Goal: Task Accomplishment & Management: Manage account settings

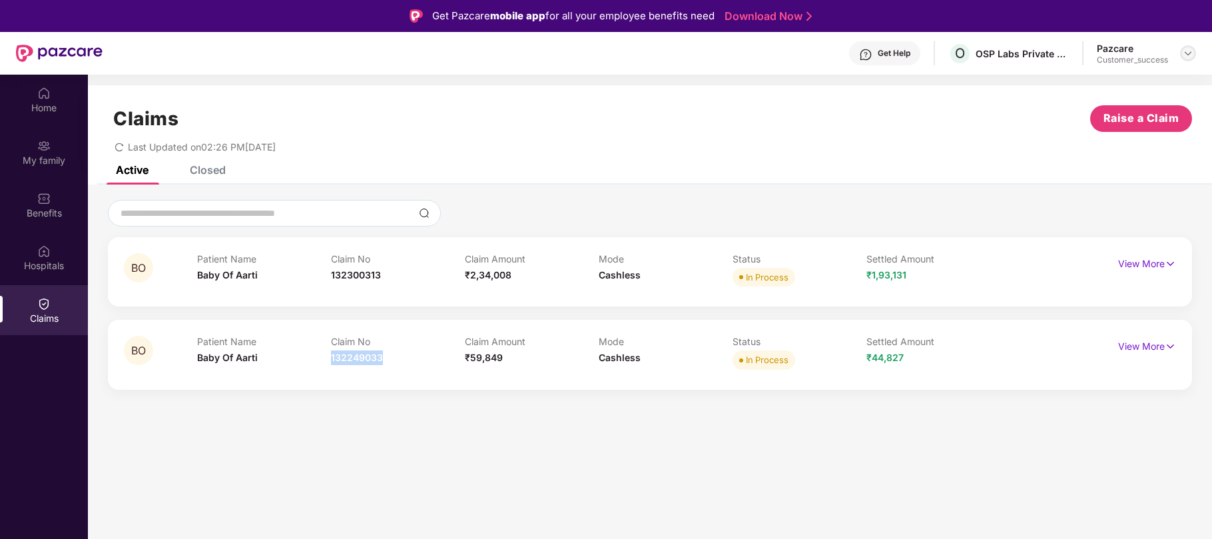
click at [1184, 55] on img at bounding box center [1188, 53] width 11 height 11
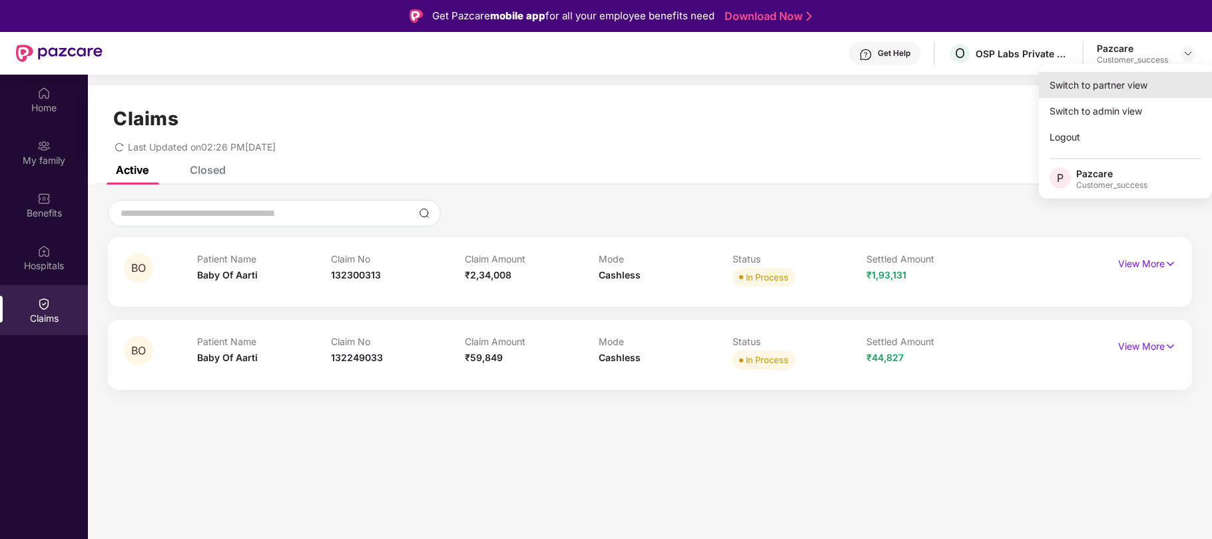
click at [1125, 84] on div "Switch to partner view" at bounding box center [1125, 85] width 173 height 26
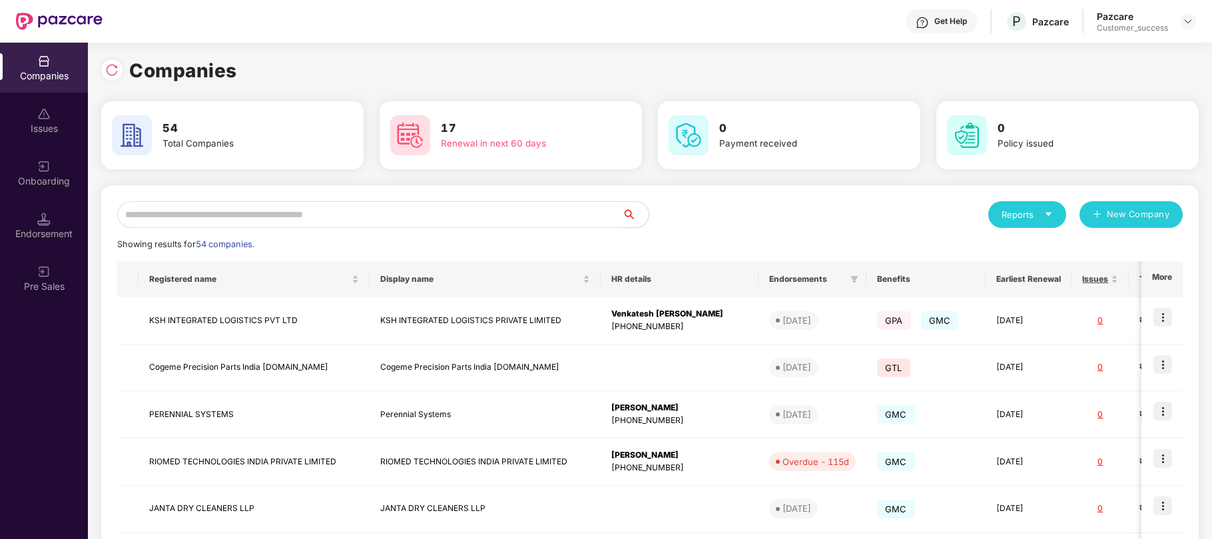
click at [184, 221] on input "text" at bounding box center [369, 214] width 505 height 27
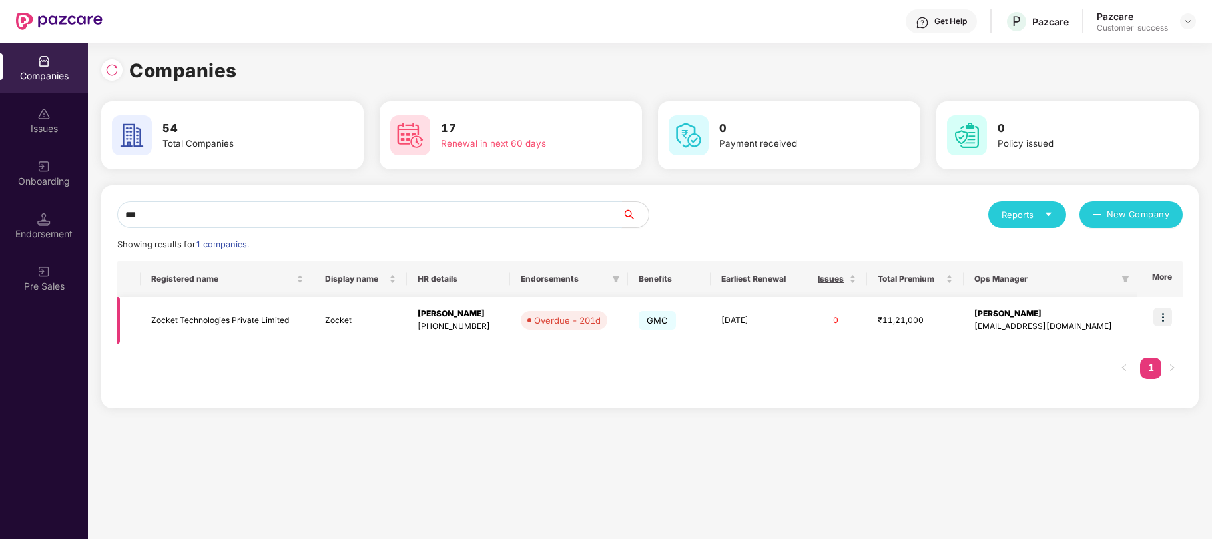
type input "***"
click at [1167, 317] on img at bounding box center [1162, 317] width 19 height 19
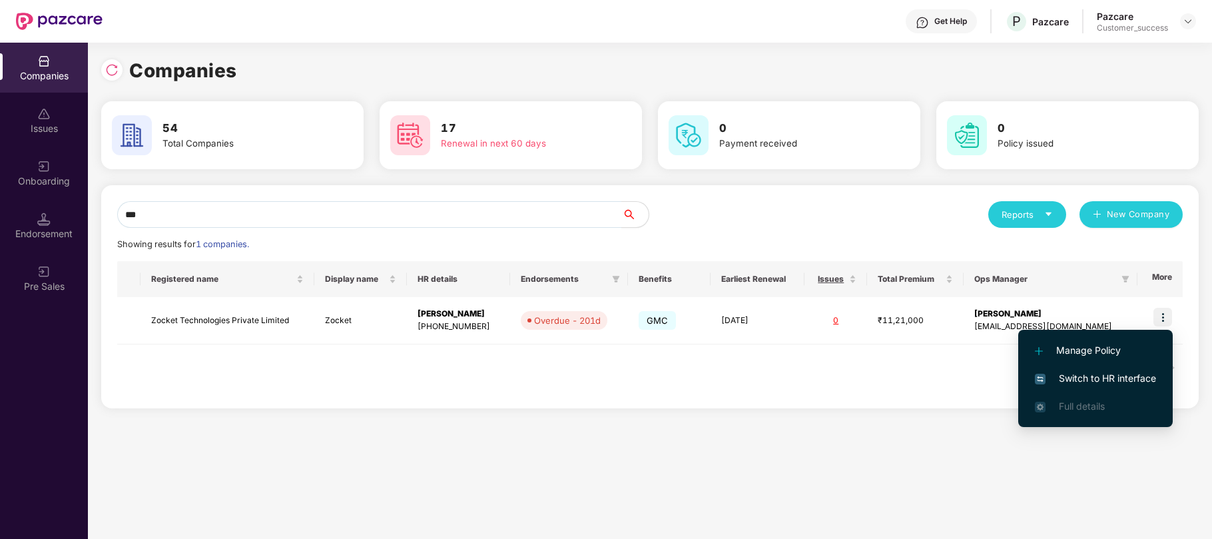
click at [1092, 380] on span "Switch to HR interface" at bounding box center [1095, 378] width 121 height 15
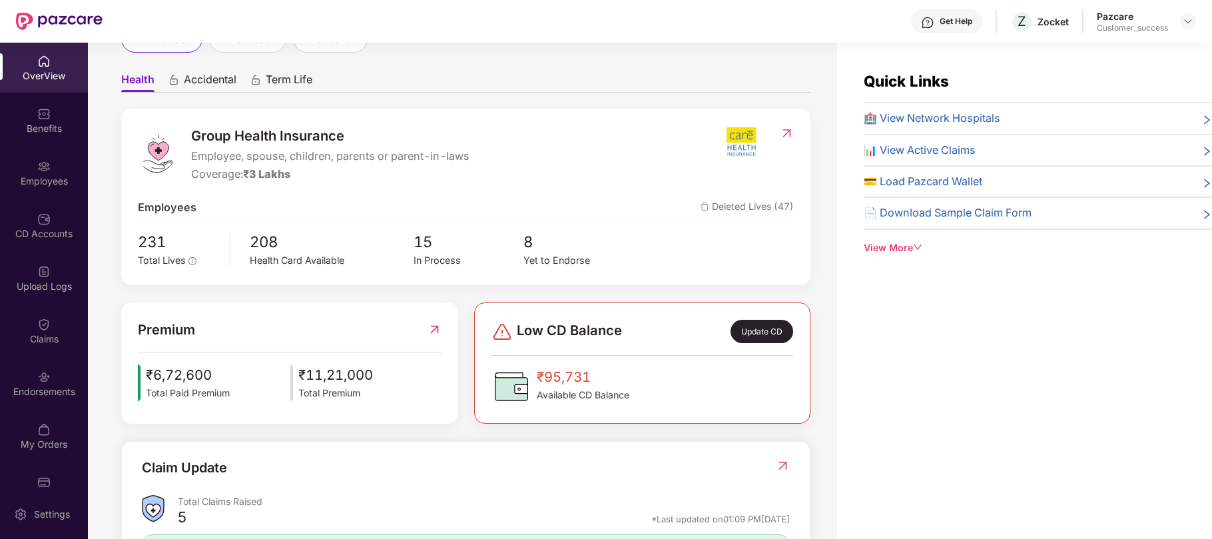
scroll to position [104, 0]
click at [36, 390] on div "Endorsements" at bounding box center [44, 391] width 88 height 13
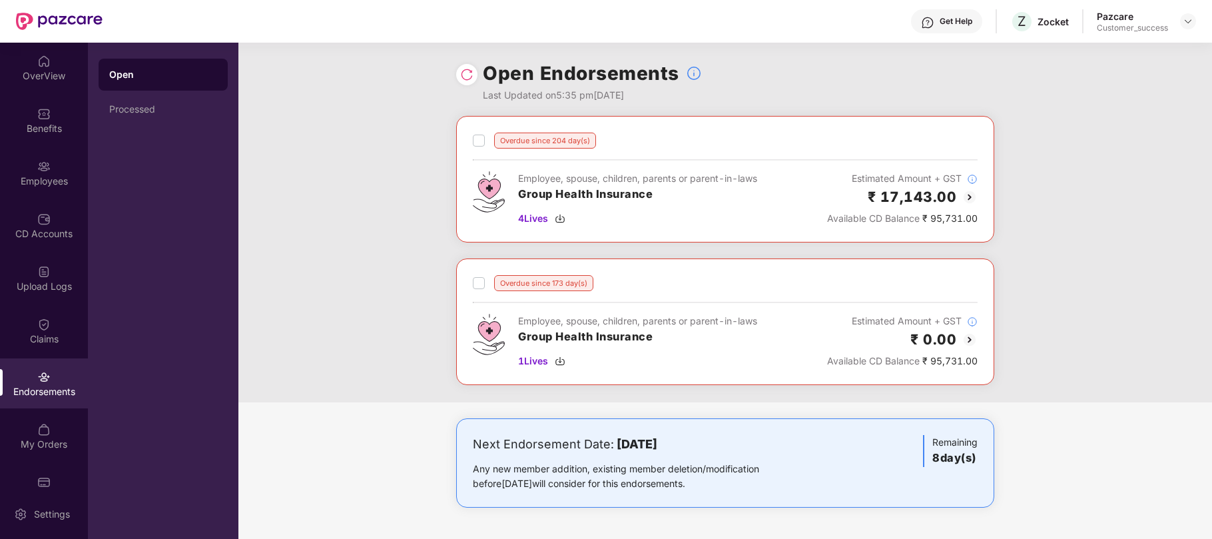
click at [967, 193] on img at bounding box center [969, 197] width 16 height 16
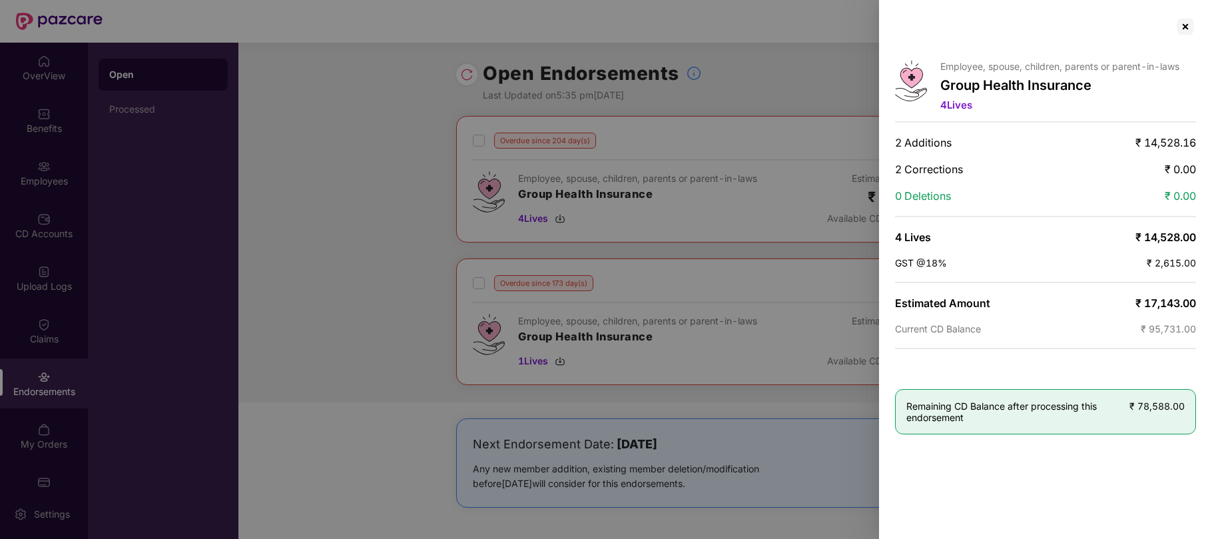
click at [449, 168] on div at bounding box center [606, 269] width 1212 height 539
click at [369, 174] on div at bounding box center [606, 269] width 1212 height 539
click at [1188, 32] on div at bounding box center [1185, 26] width 21 height 21
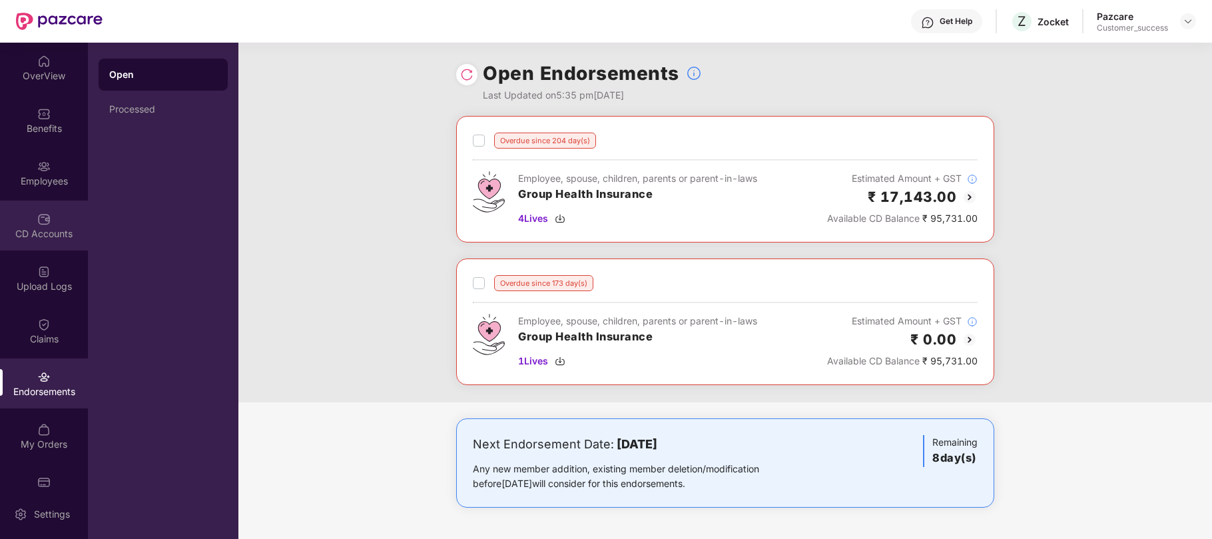
click at [39, 220] on img at bounding box center [43, 218] width 13 height 13
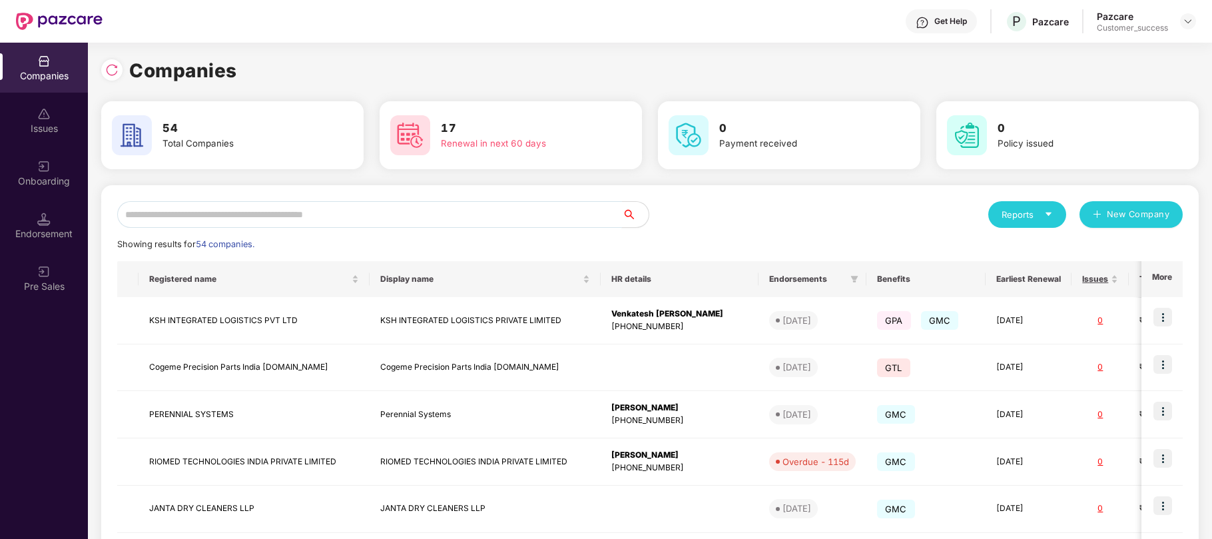
click at [272, 214] on input "text" at bounding box center [369, 214] width 505 height 27
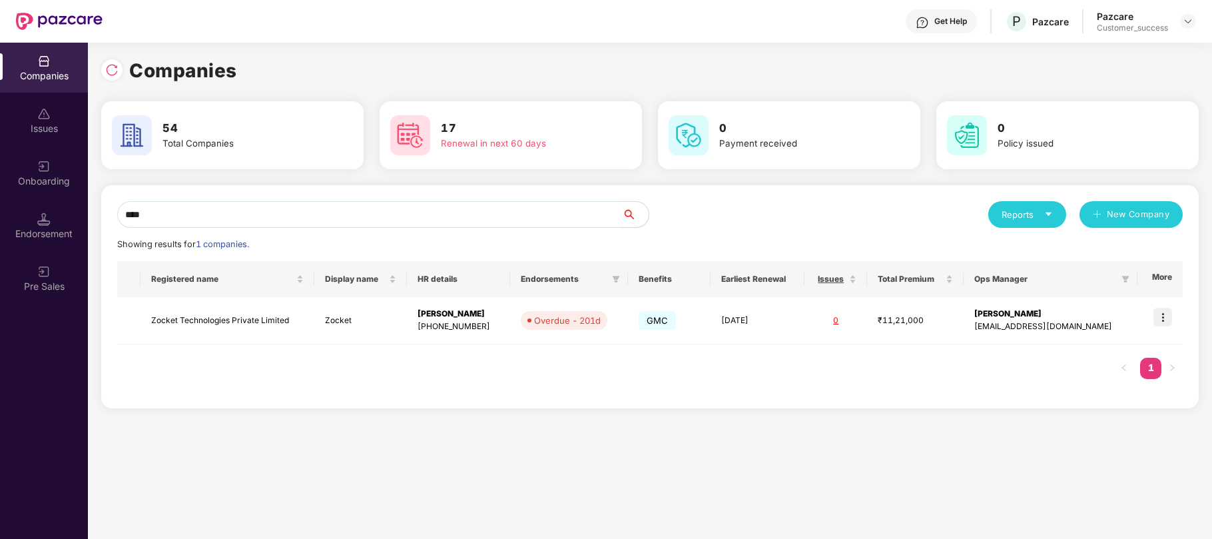
click at [196, 220] on input "****" at bounding box center [369, 214] width 505 height 27
type input "***"
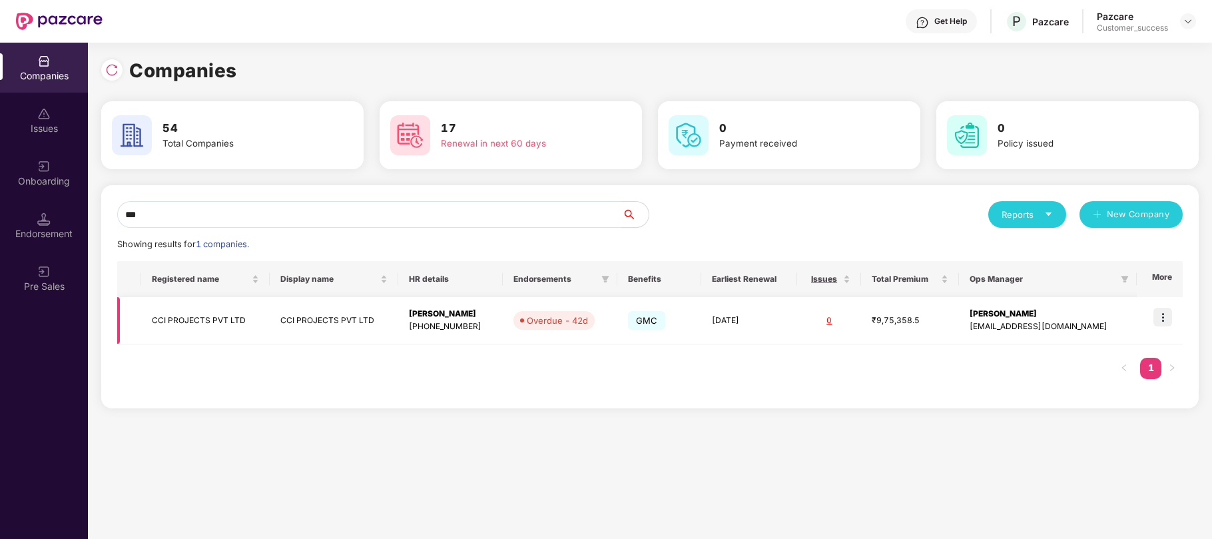
click at [1160, 318] on img at bounding box center [1162, 317] width 19 height 19
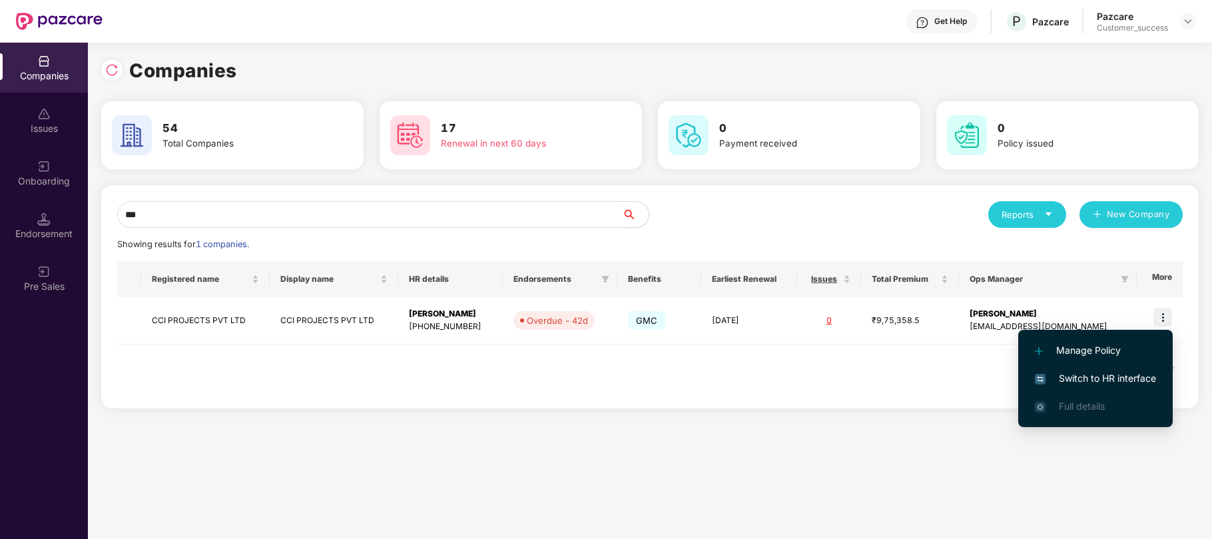
click at [1144, 376] on span "Switch to HR interface" at bounding box center [1095, 378] width 121 height 15
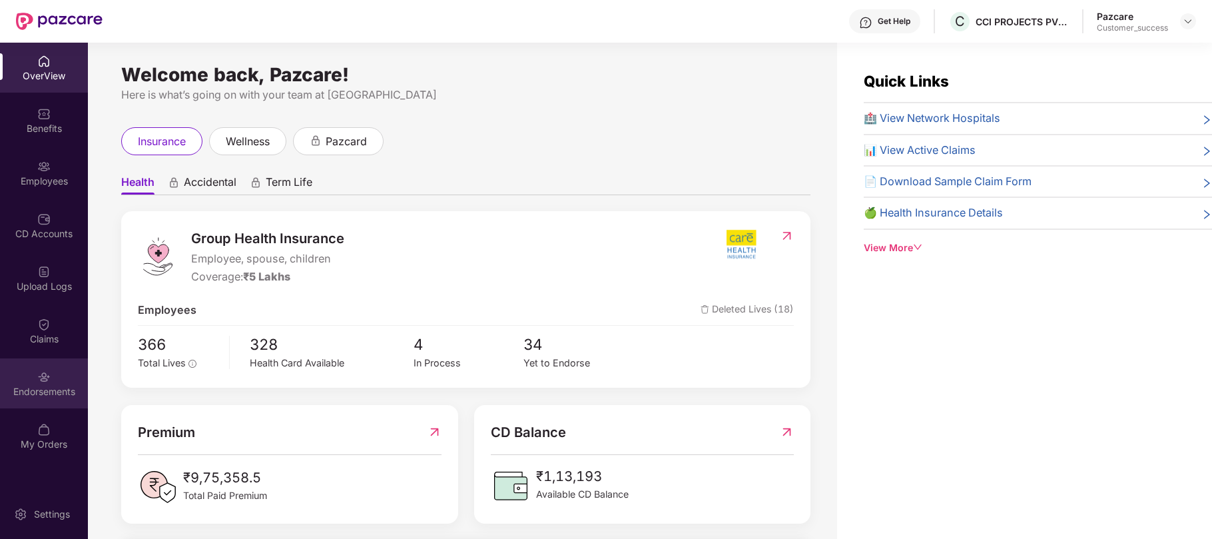
click at [53, 390] on div "Endorsements" at bounding box center [44, 391] width 88 height 13
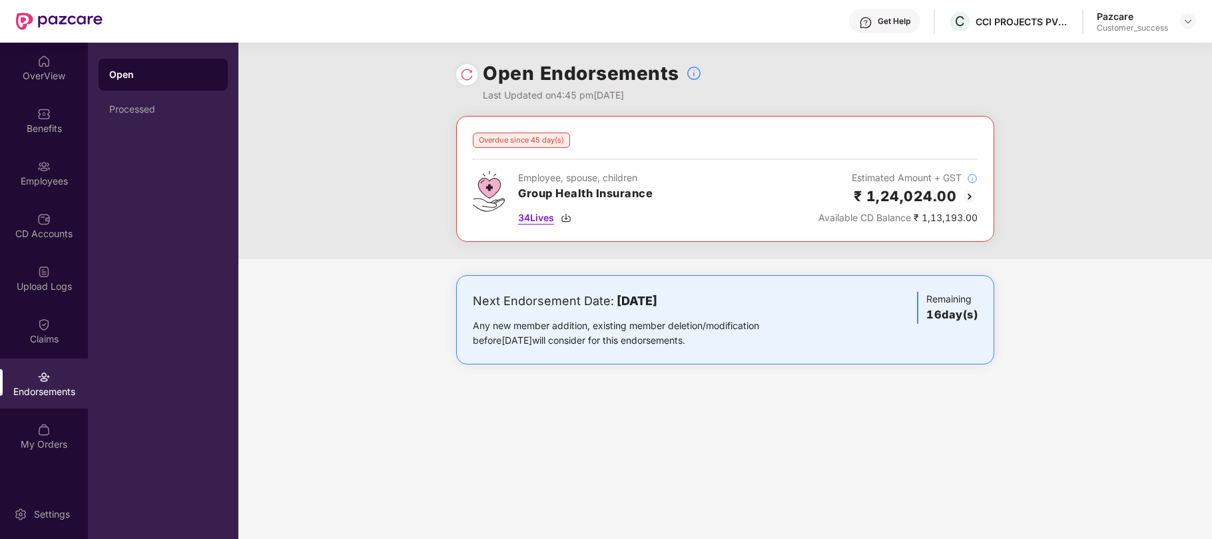
click at [553, 220] on span "34 Lives" at bounding box center [536, 217] width 36 height 15
click at [973, 196] on img at bounding box center [969, 196] width 16 height 16
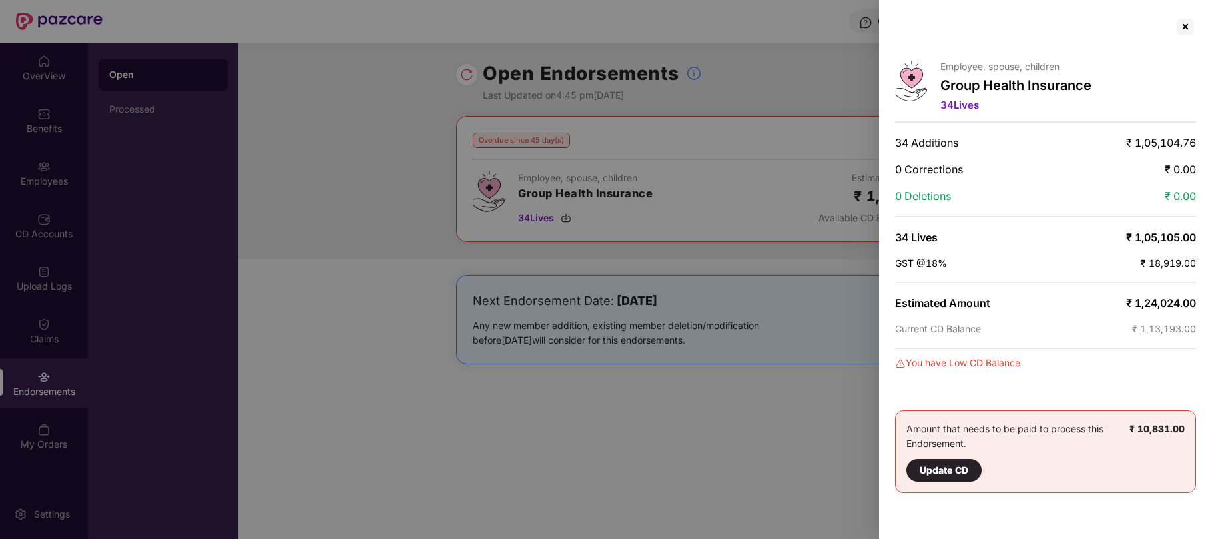
click at [764, 388] on div at bounding box center [606, 269] width 1212 height 539
click at [1188, 28] on div at bounding box center [1185, 26] width 21 height 21
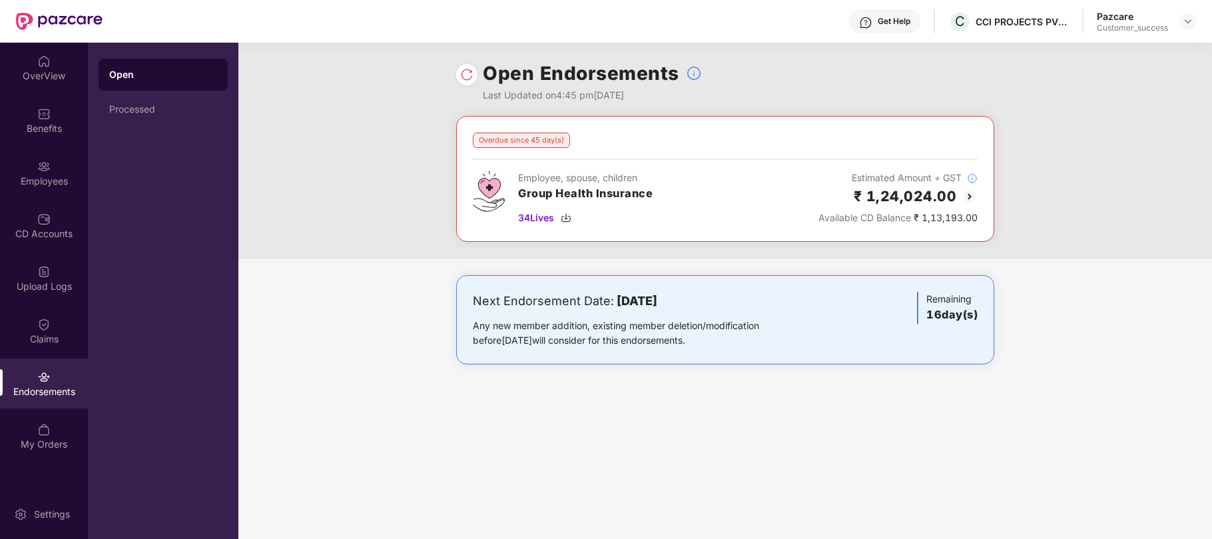
click at [547, 96] on div "Last Updated on 4:45 pm[DATE]" at bounding box center [592, 95] width 219 height 15
click at [326, 136] on div "Overdue since 45 day(s) Employee, spouse, children Group Health Insurance 34 Li…" at bounding box center [724, 187] width 973 height 143
click at [144, 111] on div "Processed" at bounding box center [163, 109] width 108 height 11
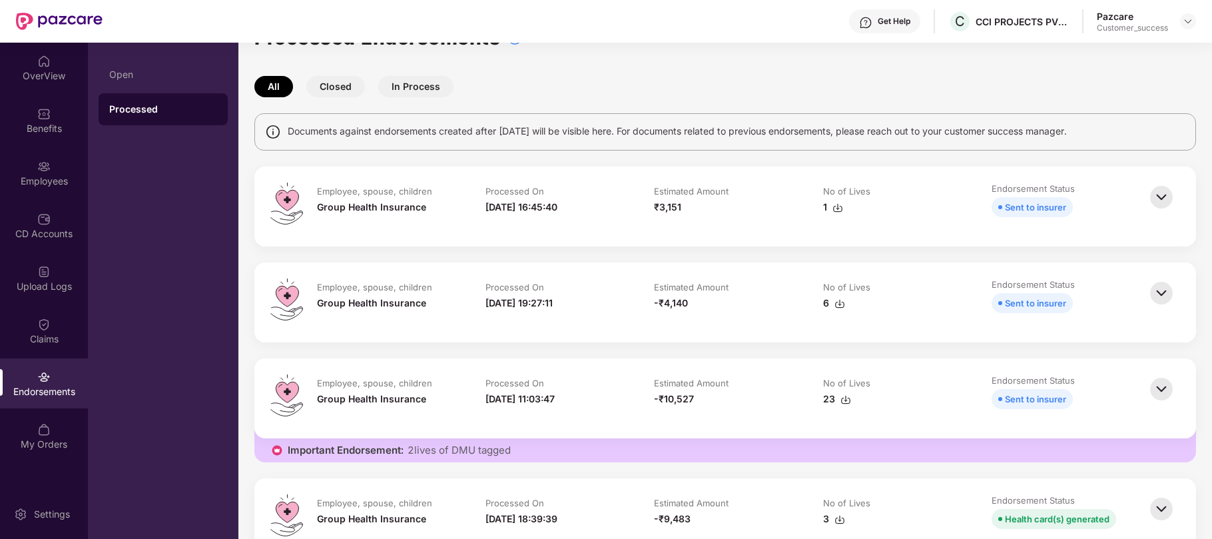
scroll to position [28, 0]
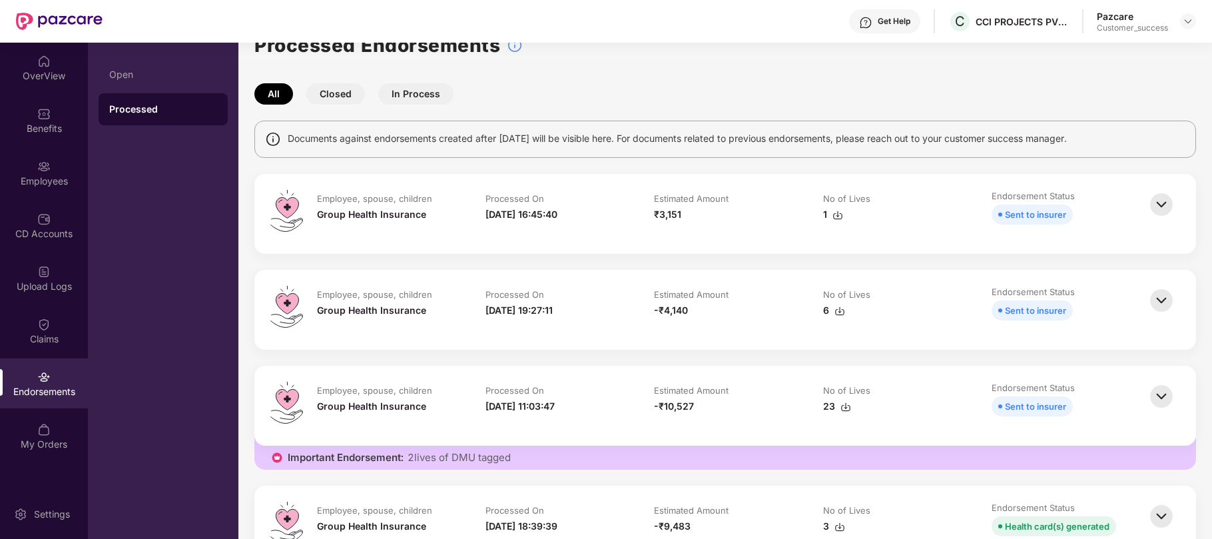
click at [1161, 208] on img at bounding box center [1161, 204] width 29 height 29
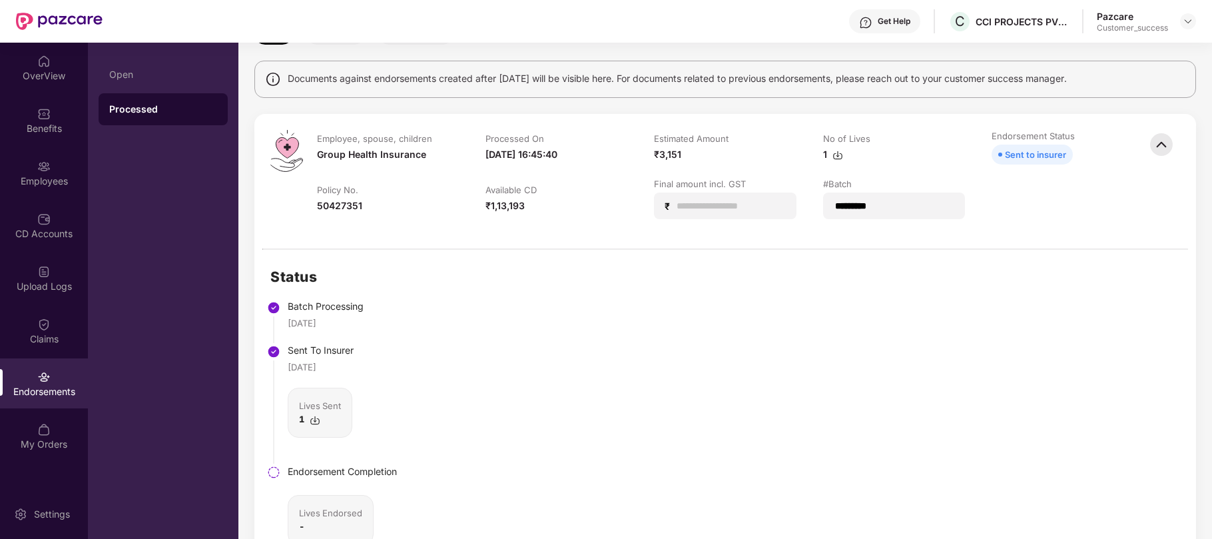
scroll to position [80, 0]
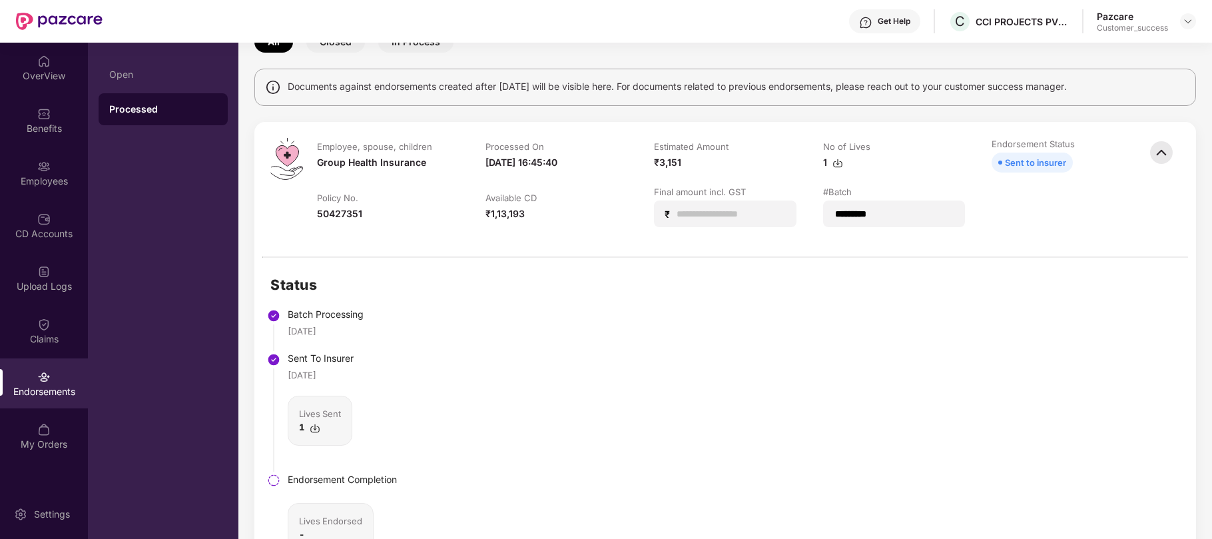
click at [834, 164] on img at bounding box center [837, 163] width 11 height 11
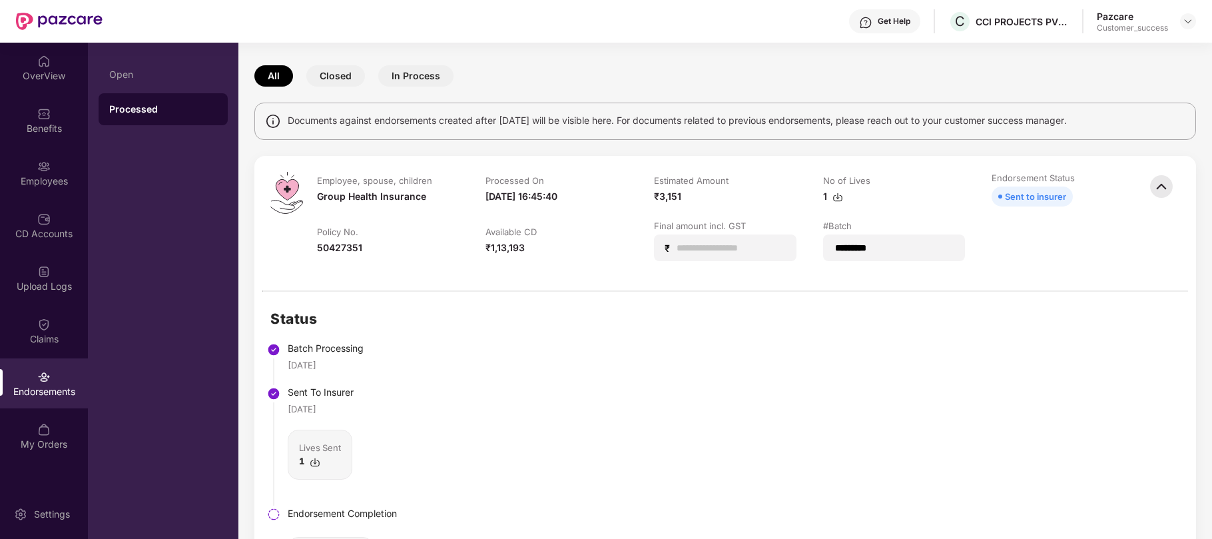
scroll to position [47, 0]
click at [1154, 177] on img at bounding box center [1161, 185] width 29 height 29
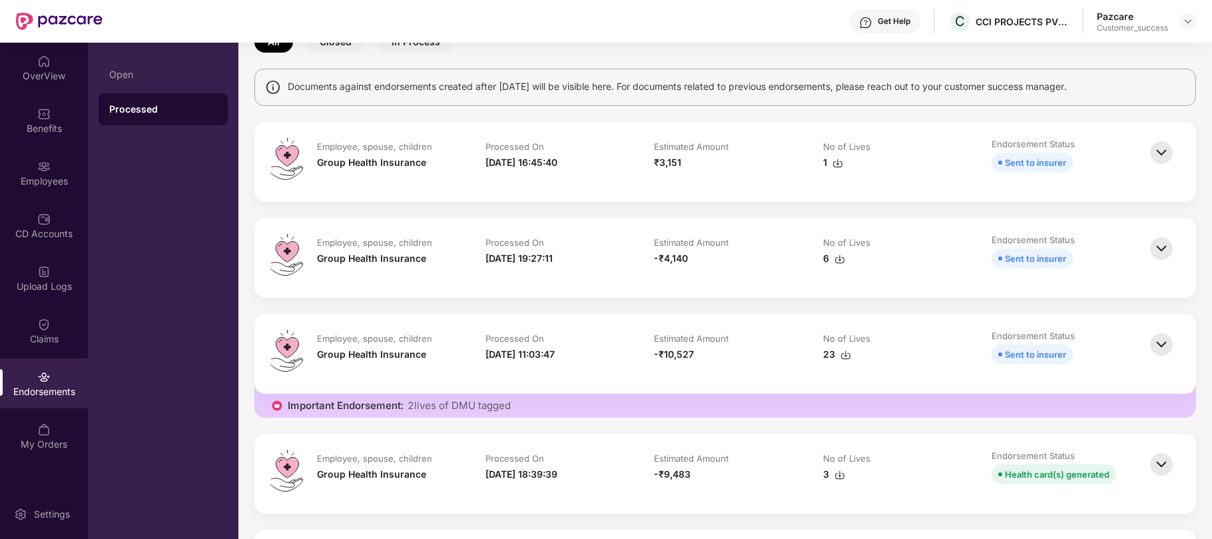
scroll to position [79, 0]
drag, startPoint x: 686, startPoint y: 161, endPoint x: 651, endPoint y: 168, distance: 35.9
click at [651, 168] on td "Estimated Amount ₹3,151" at bounding box center [725, 163] width 168 height 48
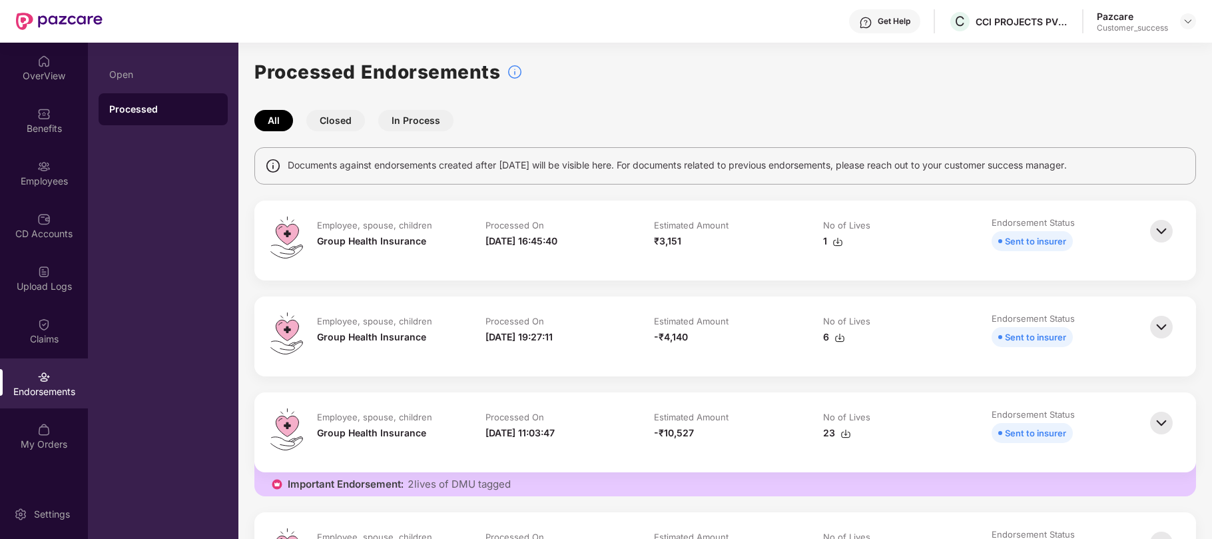
scroll to position [0, 0]
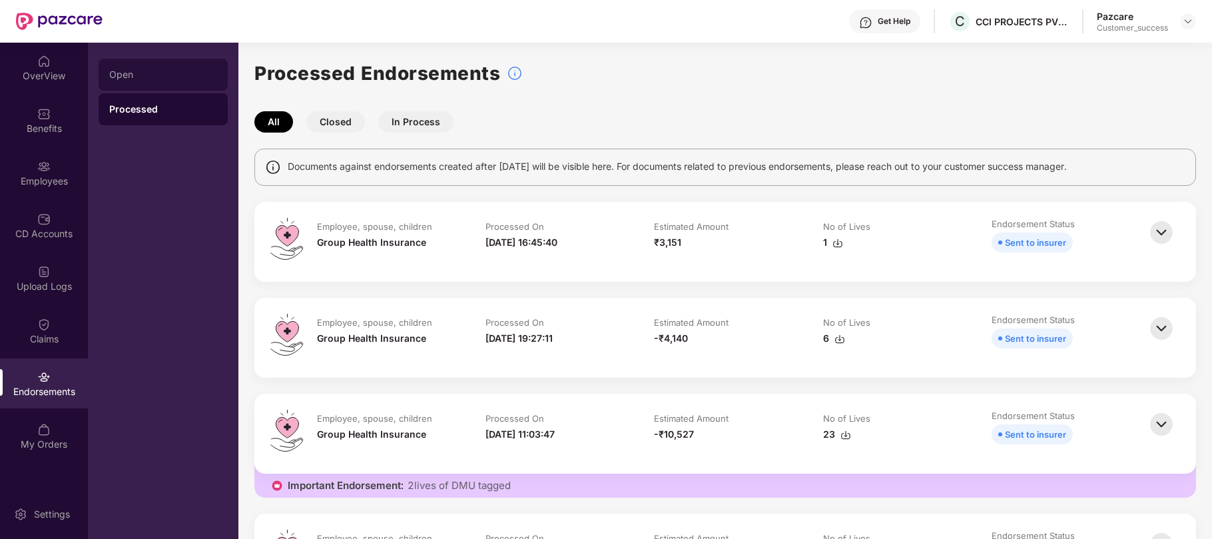
click at [121, 77] on div "Open" at bounding box center [163, 74] width 108 height 11
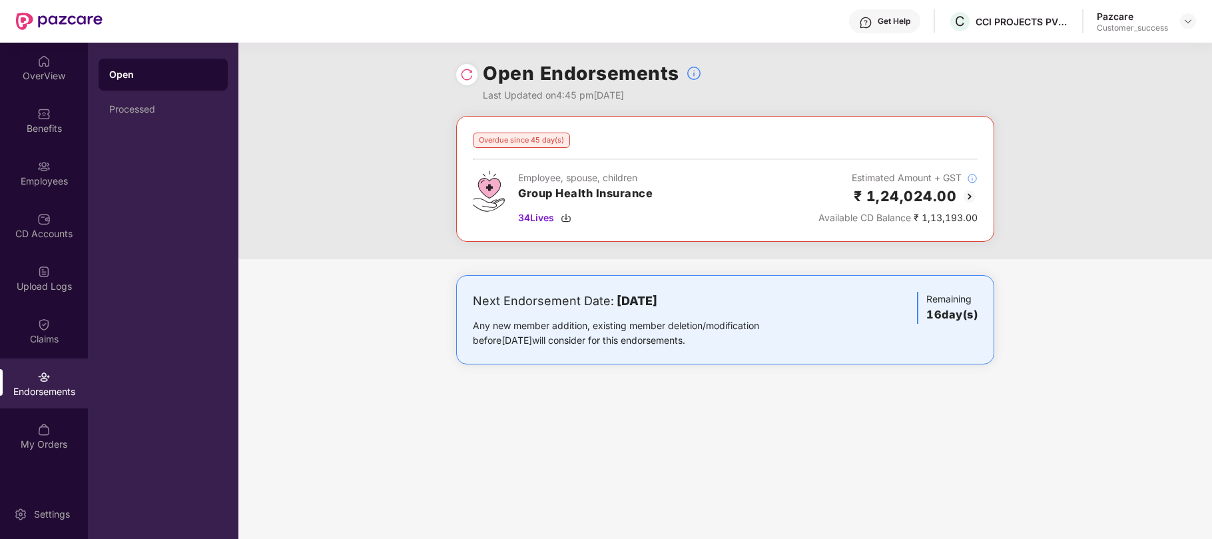
click at [964, 195] on img at bounding box center [969, 196] width 16 height 16
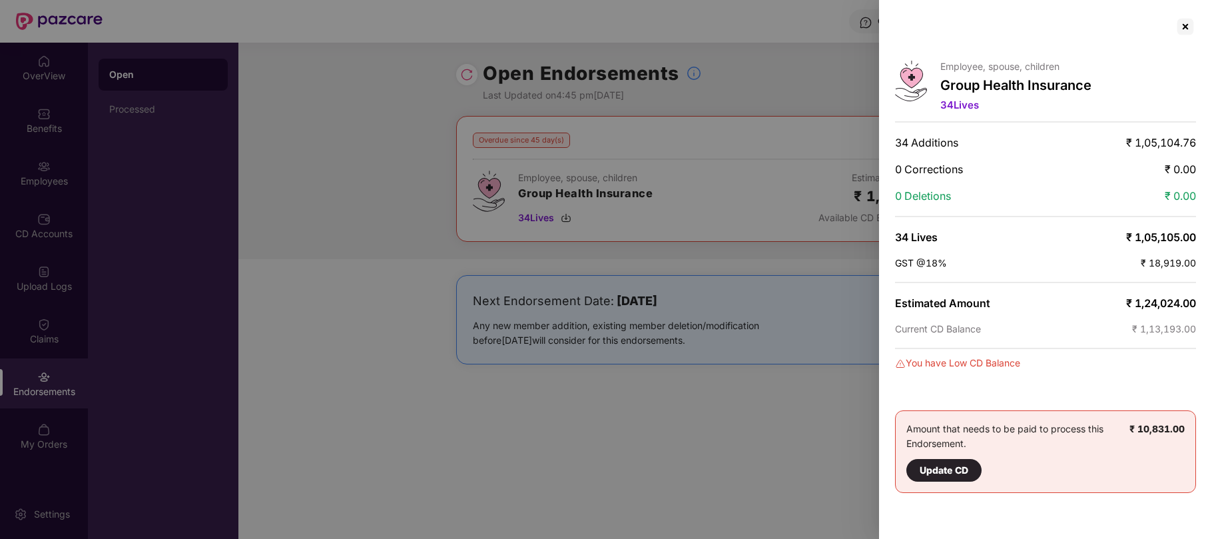
click at [687, 264] on div at bounding box center [606, 269] width 1212 height 539
drag, startPoint x: 687, startPoint y: 264, endPoint x: 1185, endPoint y: 27, distance: 551.6
click at [1185, 27] on div at bounding box center [1185, 26] width 21 height 21
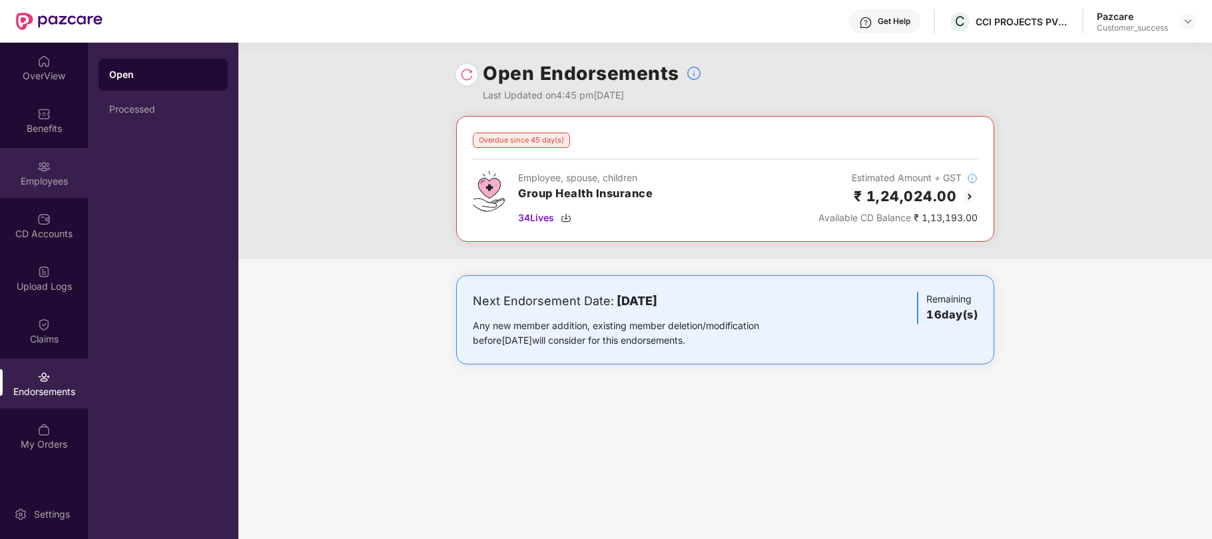
click at [43, 172] on div "Employees" at bounding box center [44, 173] width 88 height 50
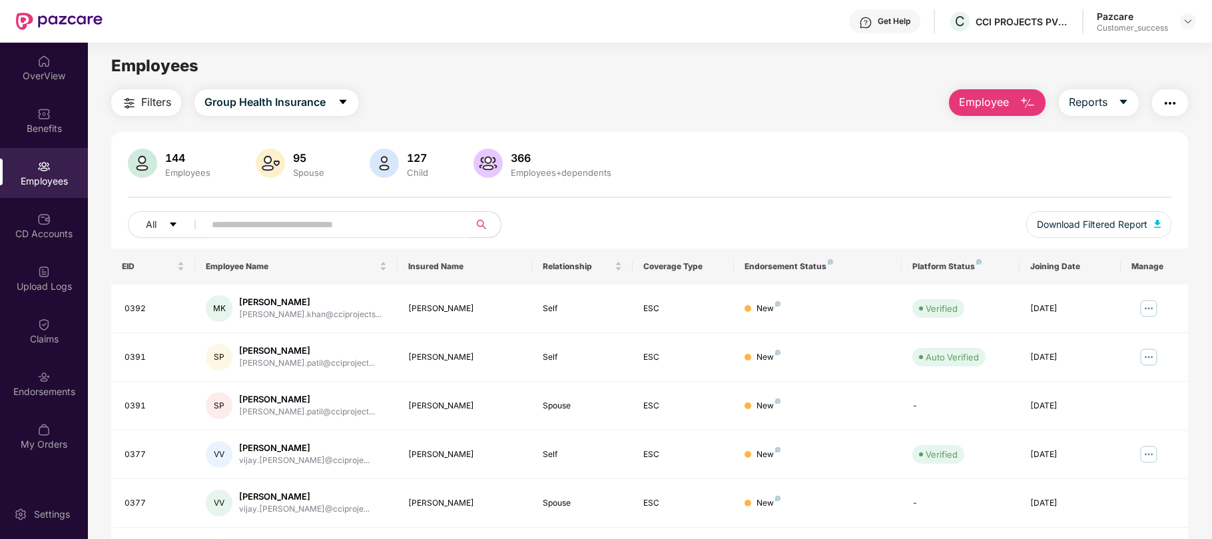
click at [320, 222] on input "text" at bounding box center [331, 224] width 239 height 20
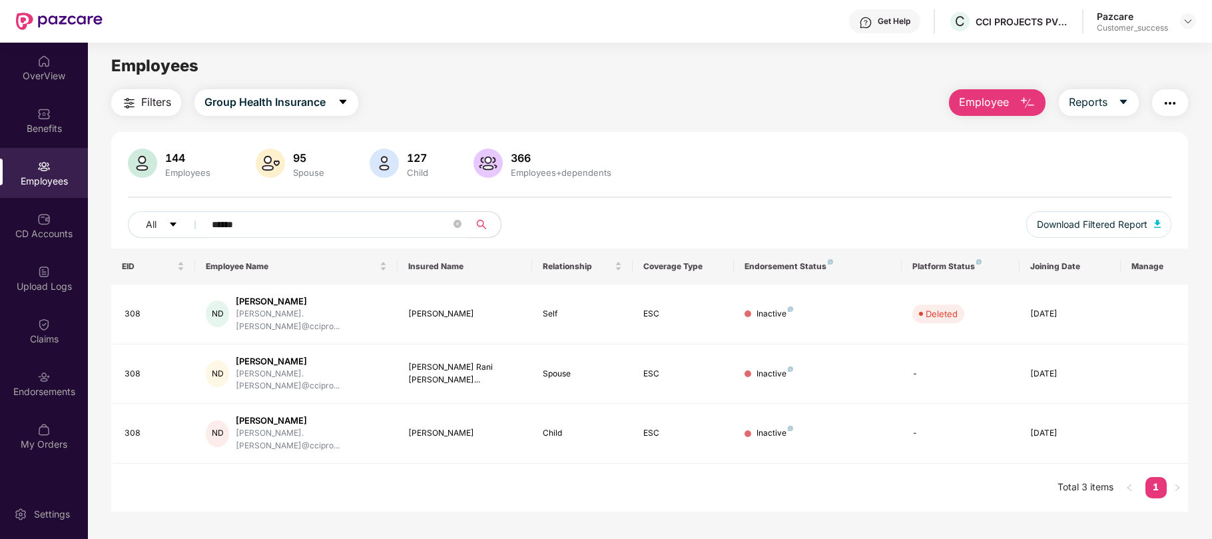
type input "******"
click at [725, 180] on div "144 Employees 95 Spouse 127 Child 366 Employees+dependents" at bounding box center [649, 164] width 1043 height 32
drag, startPoint x: 256, startPoint y: 222, endPoint x: 123, endPoint y: 219, distance: 133.9
click at [123, 219] on div "144 Employees 95 Spouse 127 Child 366 Employees+dependents All ****** Download …" at bounding box center [649, 198] width 1077 height 100
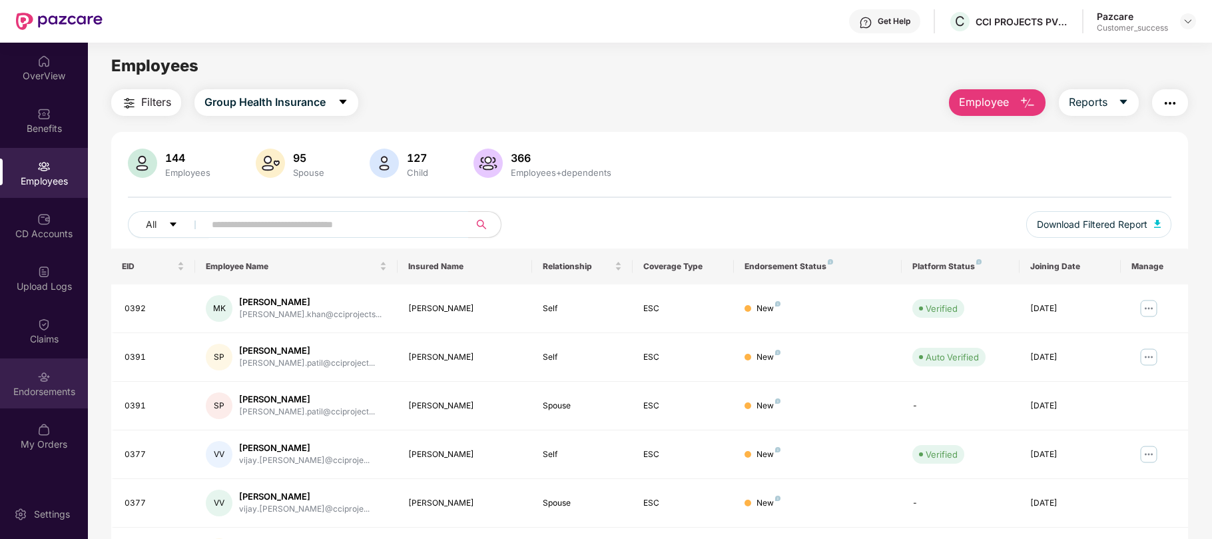
click at [43, 380] on img at bounding box center [43, 376] width 13 height 13
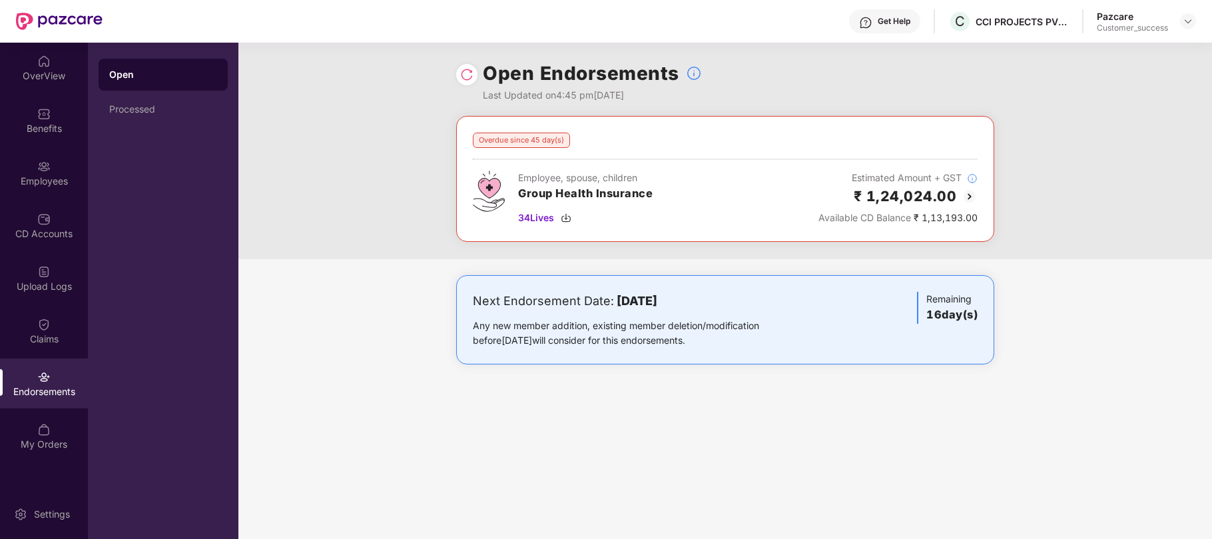
drag, startPoint x: 712, startPoint y: 342, endPoint x: 473, endPoint y: 300, distance: 243.5
click at [473, 300] on div "Next Endorsement Date: [DATE] Any new member addition, existing member deletion…" at bounding box center [637, 320] width 328 height 56
click at [473, 300] on div "Next Endorsement Date: [DATE]" at bounding box center [637, 301] width 328 height 19
click at [965, 195] on img at bounding box center [969, 196] width 16 height 16
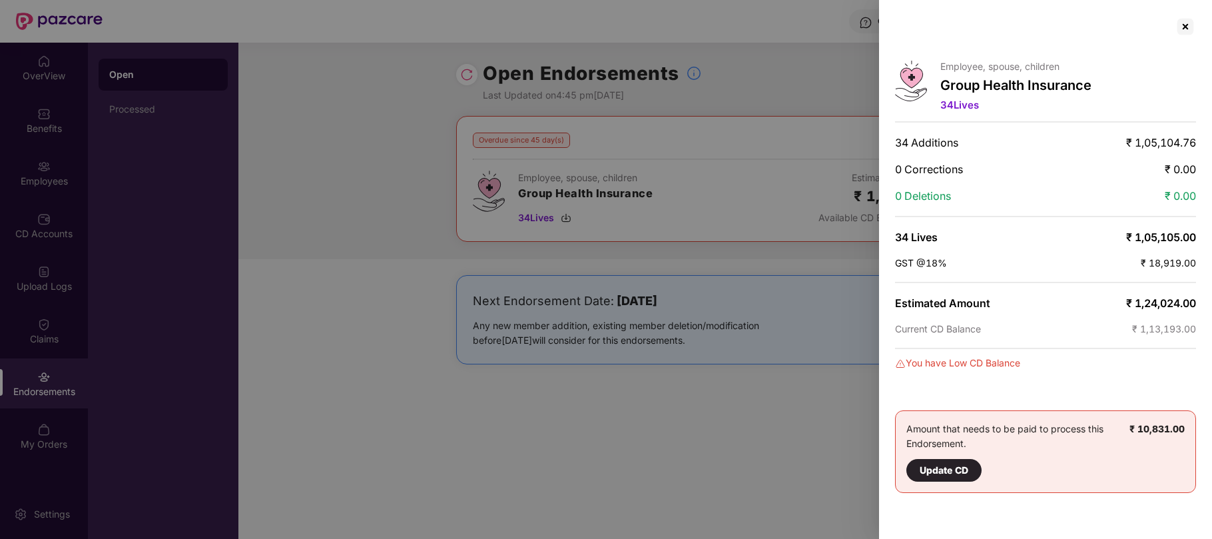
click at [621, 402] on div at bounding box center [606, 269] width 1212 height 539
click at [1188, 21] on div at bounding box center [1185, 26] width 21 height 21
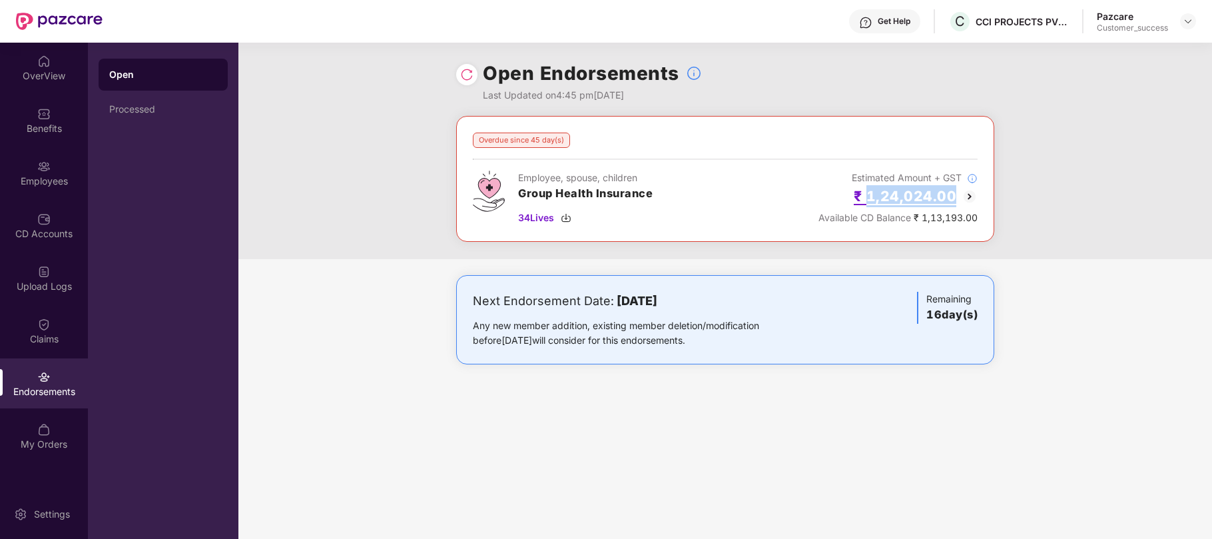
drag, startPoint x: 957, startPoint y: 197, endPoint x: 870, endPoint y: 198, distance: 87.9
click at [870, 198] on div "₹ 1,24,024.00" at bounding box center [897, 196] width 159 height 22
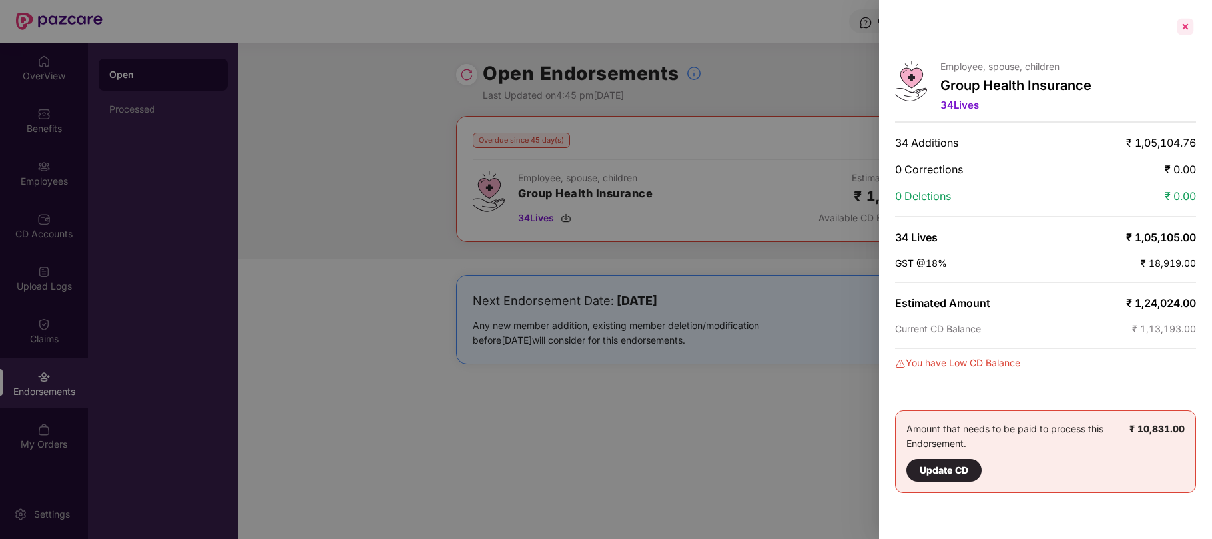
click at [1181, 24] on div at bounding box center [1185, 26] width 21 height 21
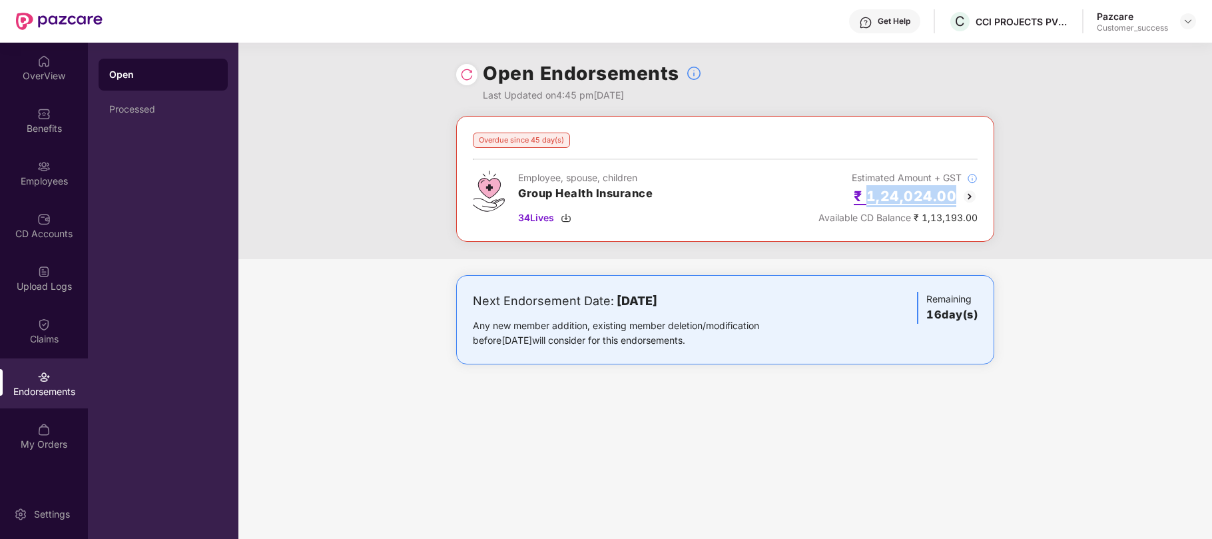
drag, startPoint x: 957, startPoint y: 195, endPoint x: 872, endPoint y: 194, distance: 85.9
click at [872, 194] on div "₹ 1,24,024.00" at bounding box center [897, 196] width 159 height 22
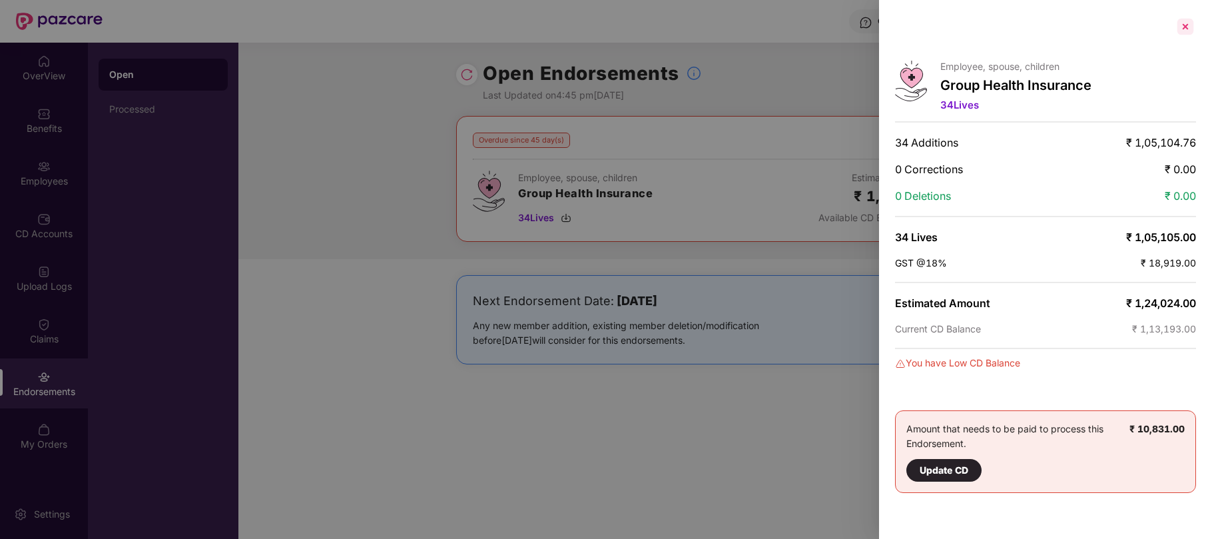
click at [1186, 25] on div at bounding box center [1185, 26] width 21 height 21
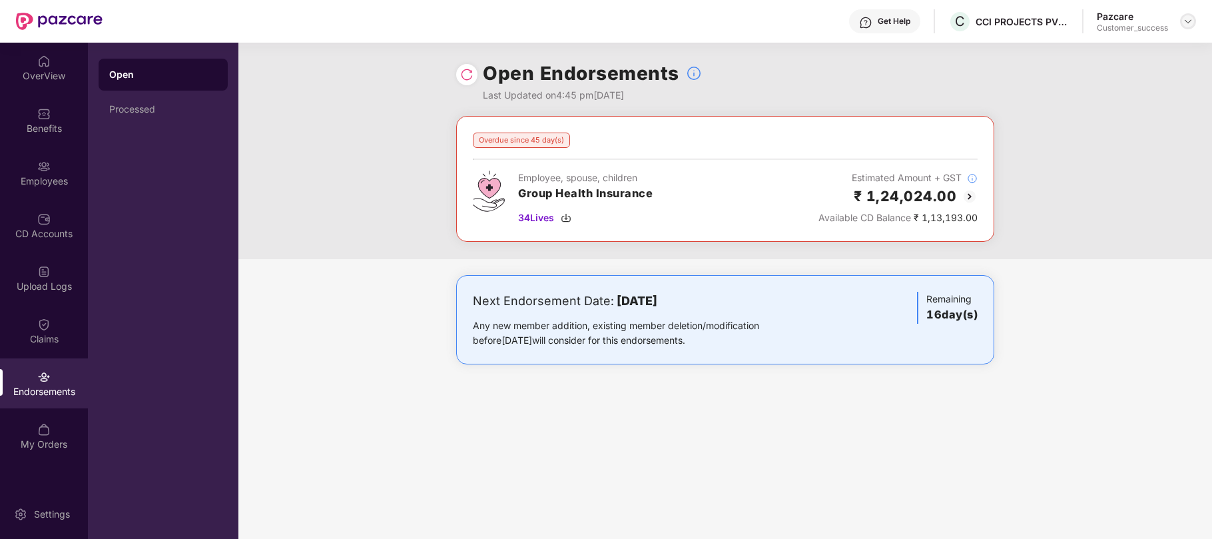
click at [1191, 20] on img at bounding box center [1188, 21] width 11 height 11
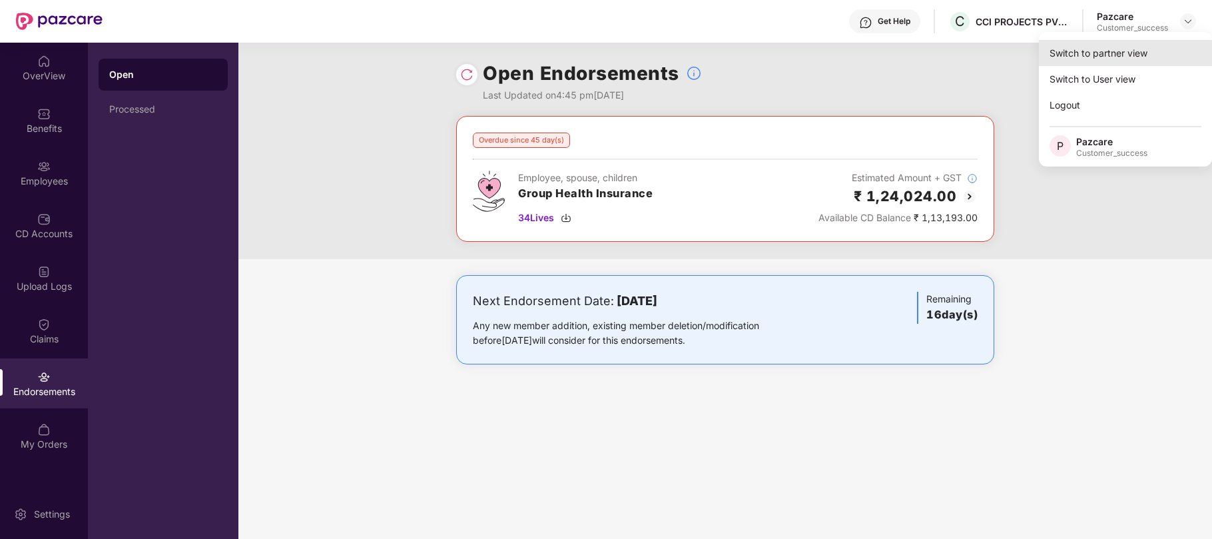
click at [1095, 54] on div "Switch to partner view" at bounding box center [1125, 53] width 173 height 26
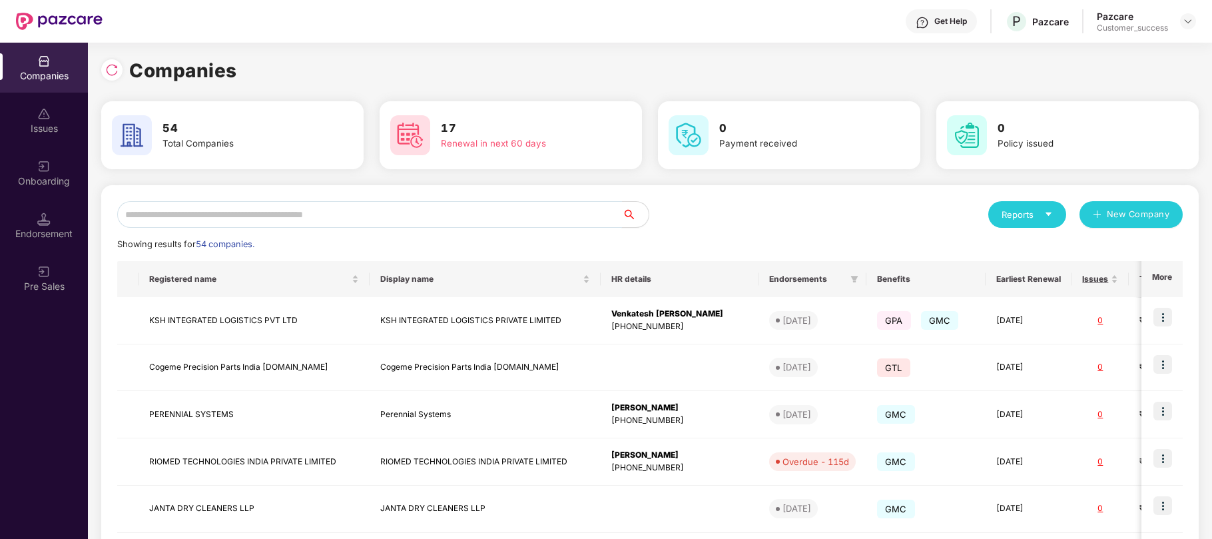
click at [368, 213] on input "text" at bounding box center [369, 214] width 505 height 27
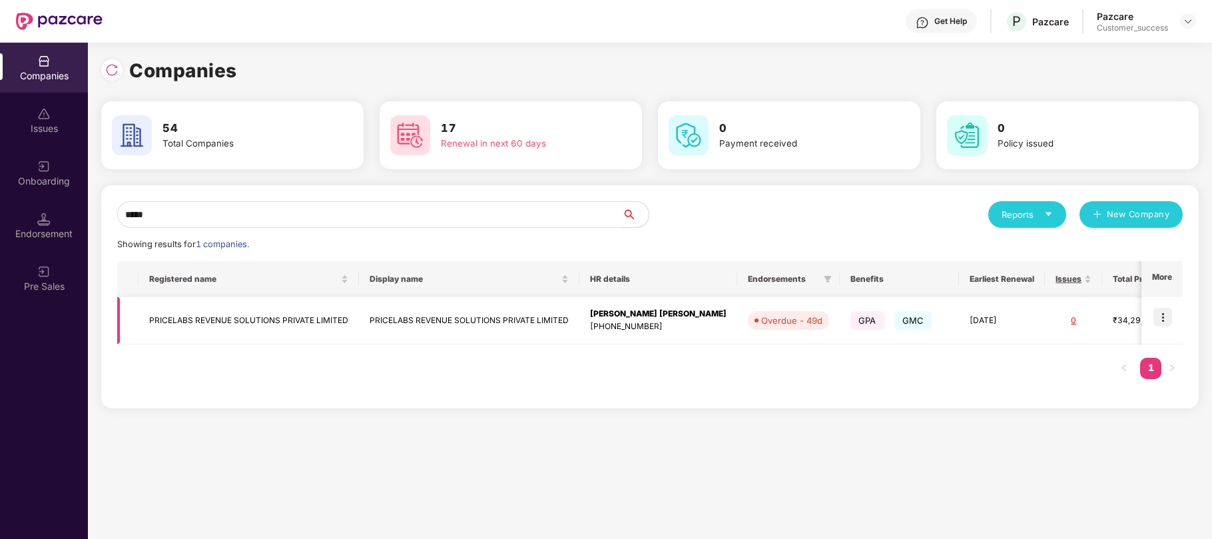
type input "*****"
click at [1165, 325] on img at bounding box center [1162, 317] width 19 height 19
click at [728, 352] on div "Registered name Display name HR details Endorsements Benefits Earliest Renewal …" at bounding box center [649, 326] width 1065 height 131
click at [459, 324] on td "PRICELABS REVENUE SOLUTIONS PRIVATE LIMITED" at bounding box center [469, 320] width 220 height 47
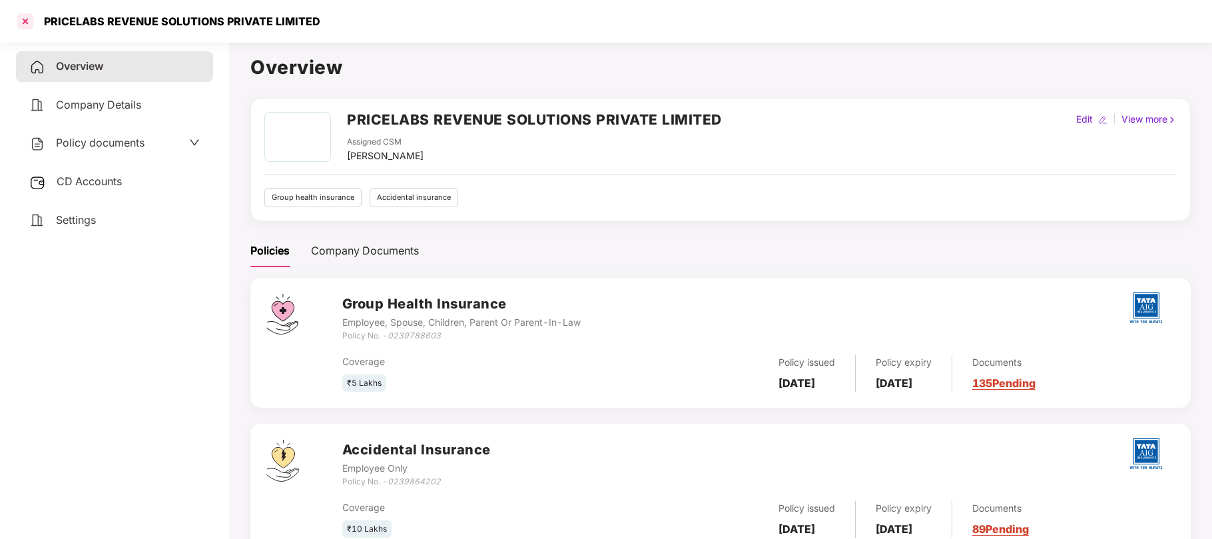
click at [25, 24] on div at bounding box center [25, 21] width 21 height 21
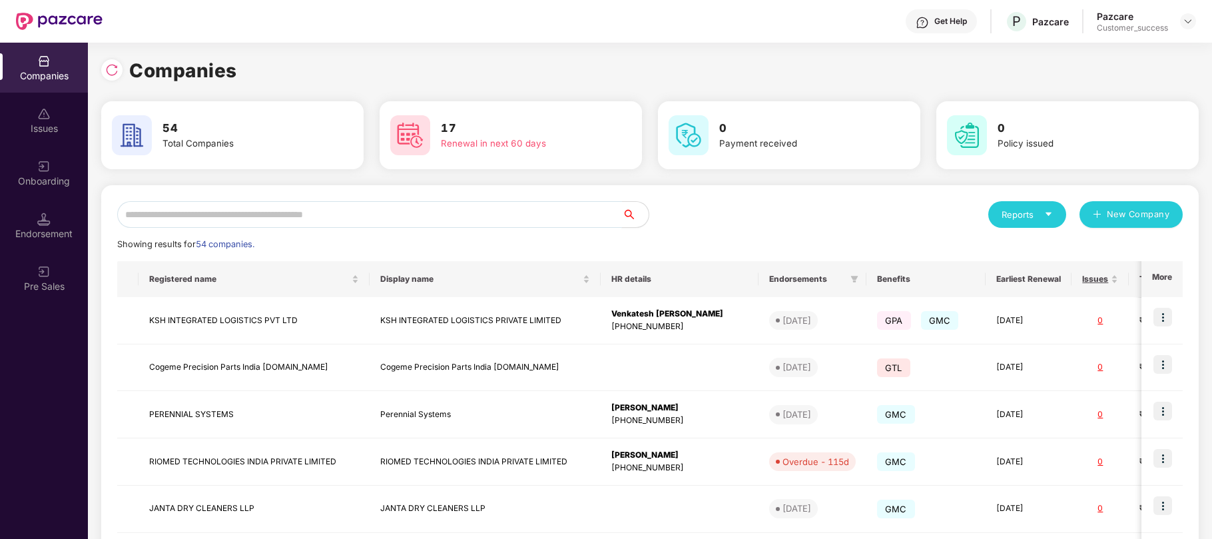
click at [212, 212] on input "text" at bounding box center [369, 214] width 505 height 27
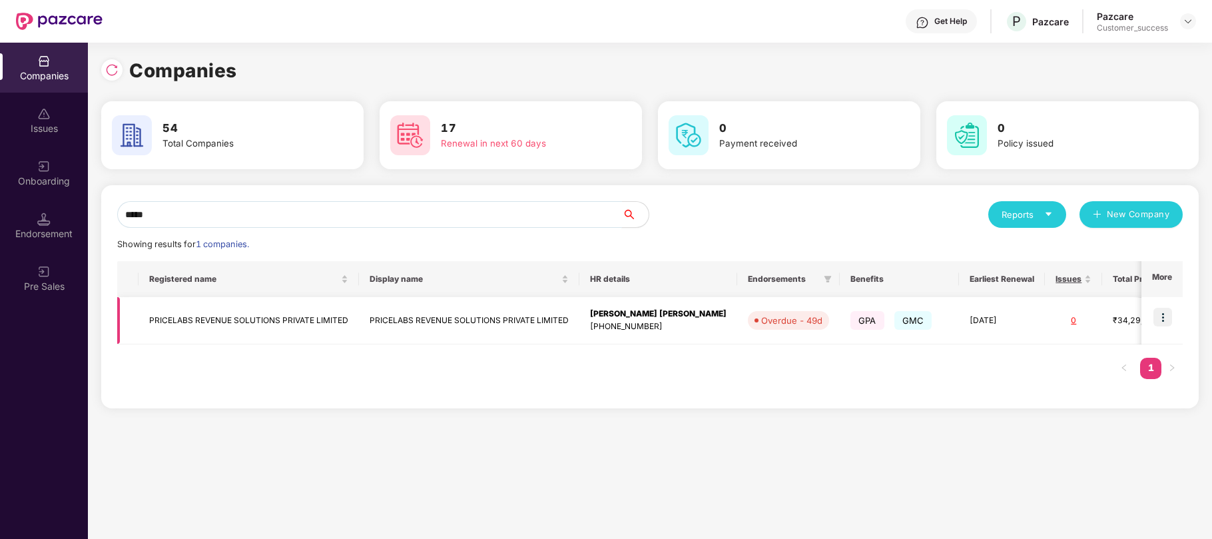
type input "*****"
click at [1172, 316] on img at bounding box center [1162, 317] width 19 height 19
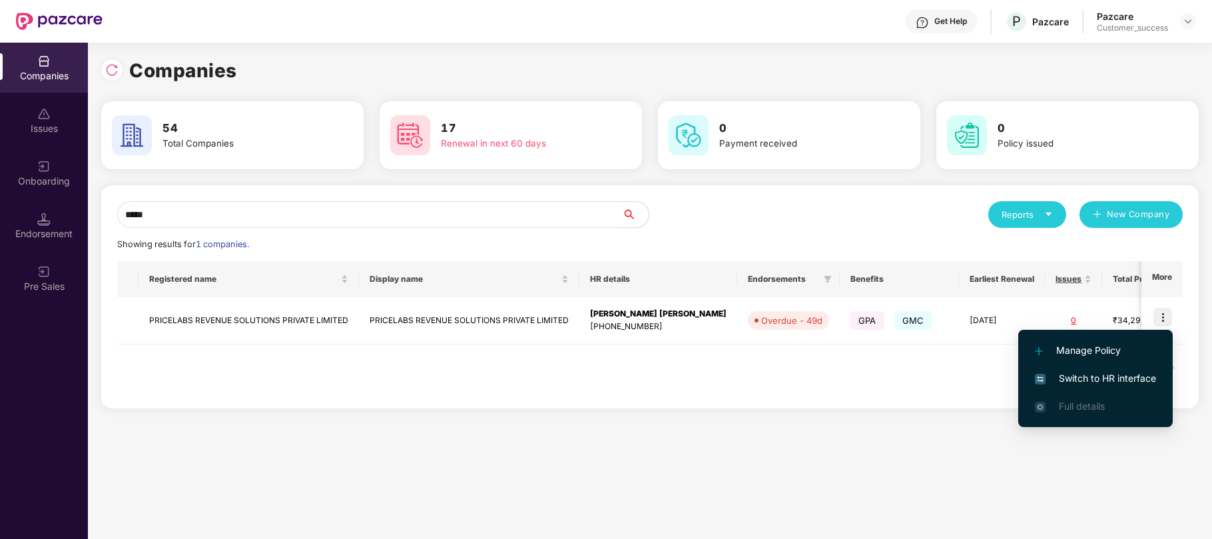
click at [1093, 374] on span "Switch to HR interface" at bounding box center [1095, 378] width 121 height 15
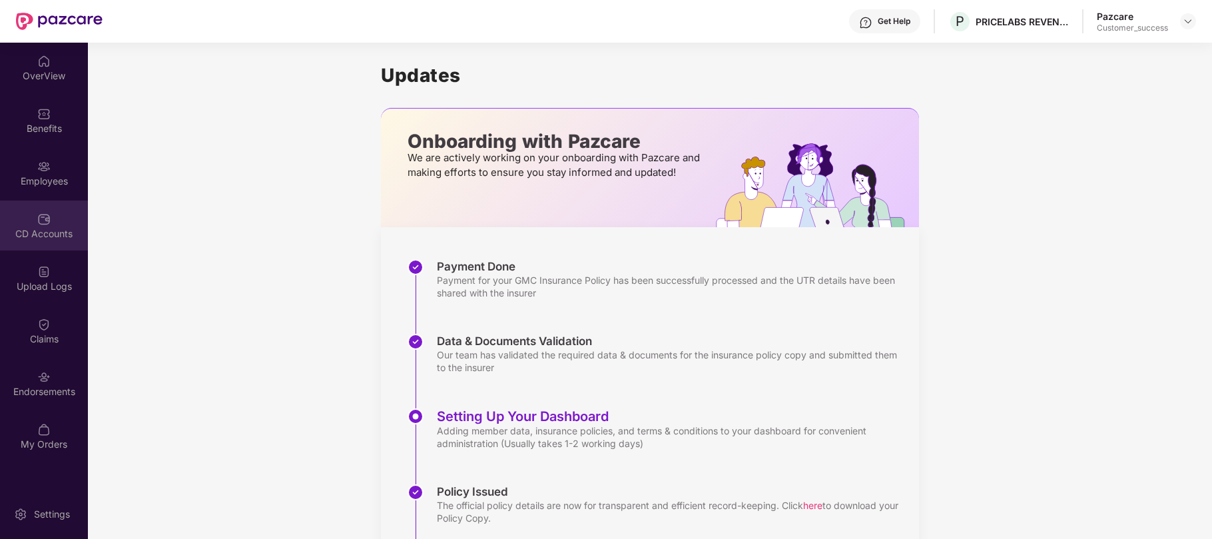
click at [43, 221] on img at bounding box center [43, 218] width 13 height 13
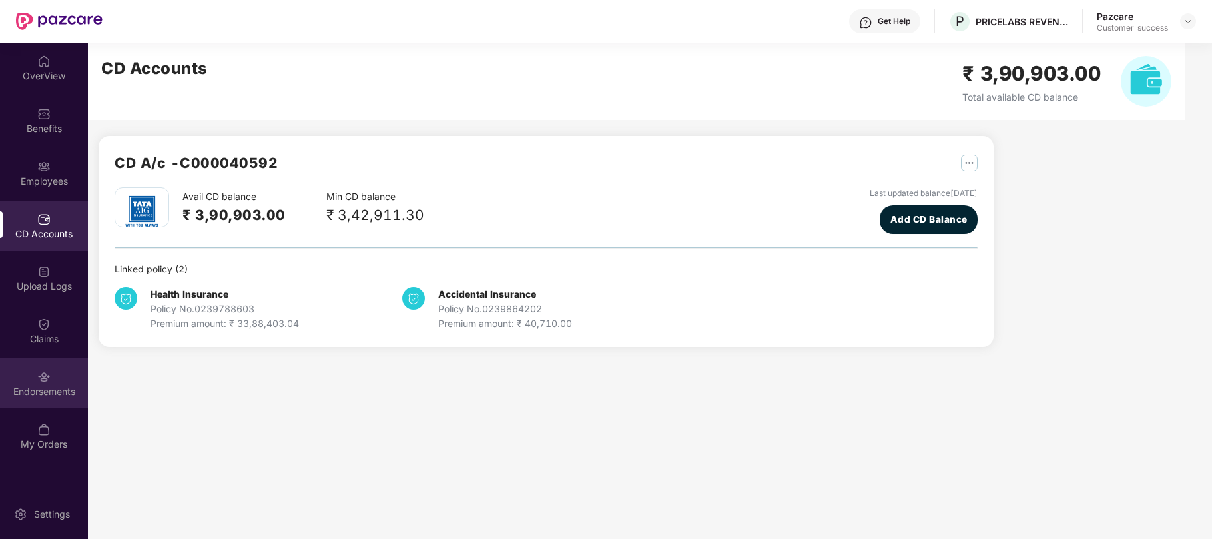
click at [56, 386] on div "Endorsements" at bounding box center [44, 391] width 88 height 13
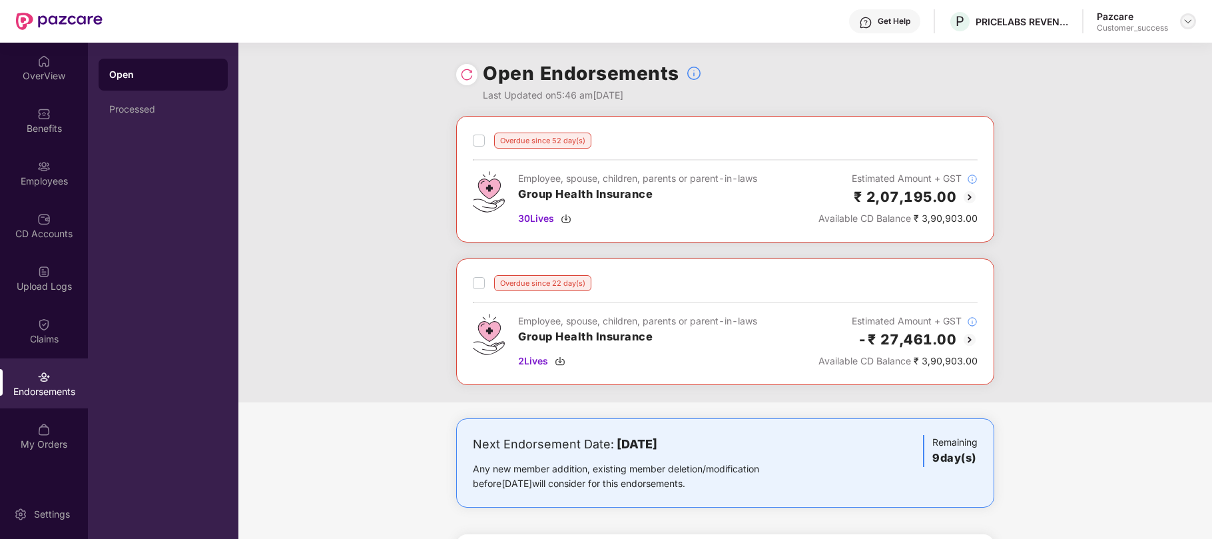
click at [1187, 22] on img at bounding box center [1188, 21] width 11 height 11
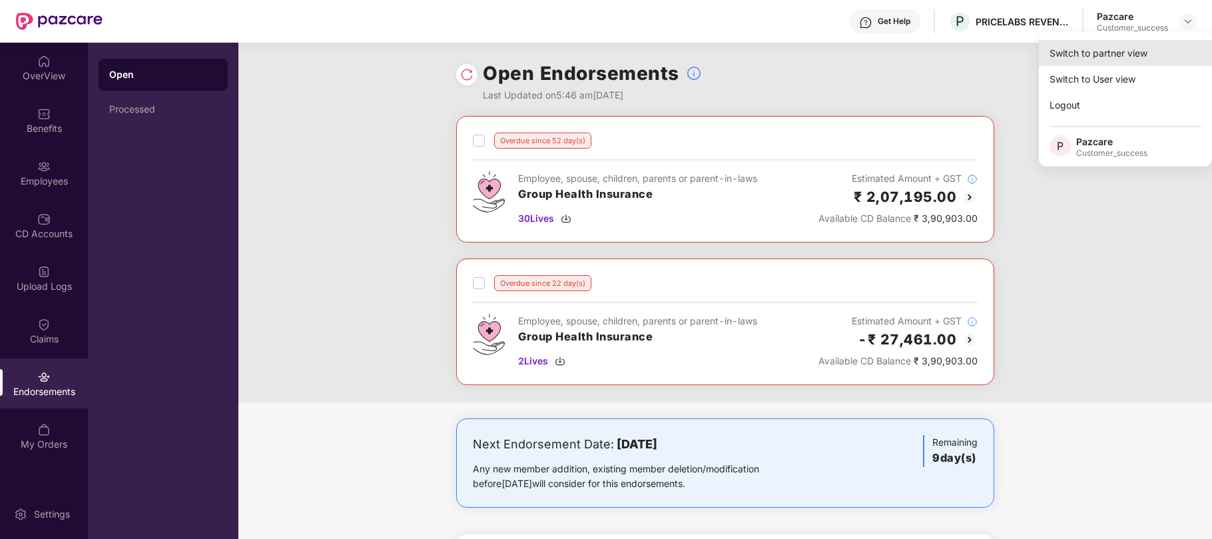
click at [1095, 57] on div "Switch to partner view" at bounding box center [1125, 53] width 173 height 26
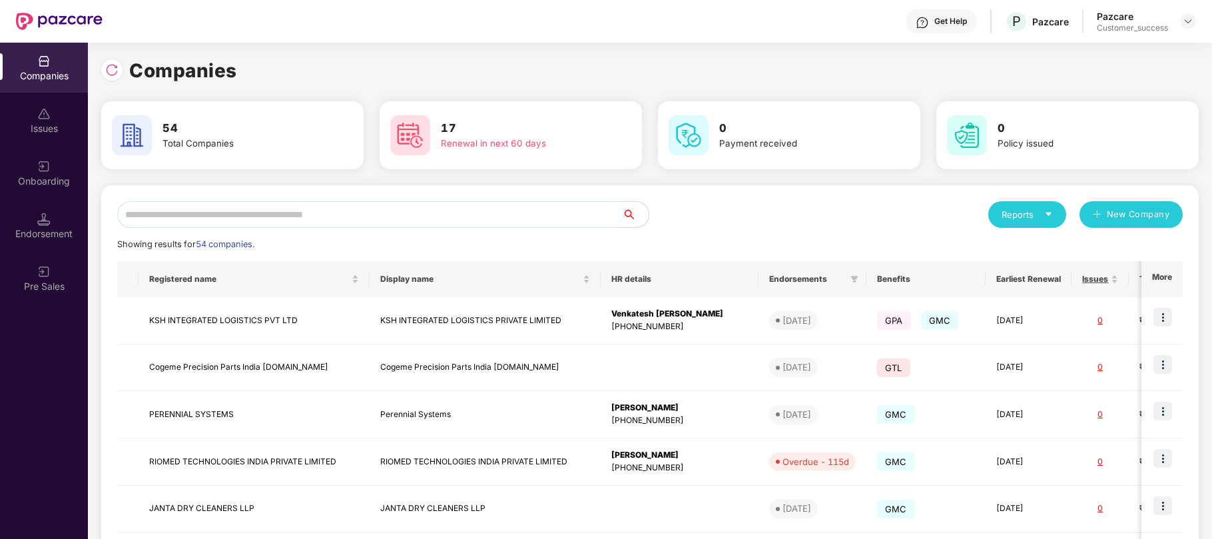
click at [455, 211] on input "text" at bounding box center [369, 214] width 505 height 27
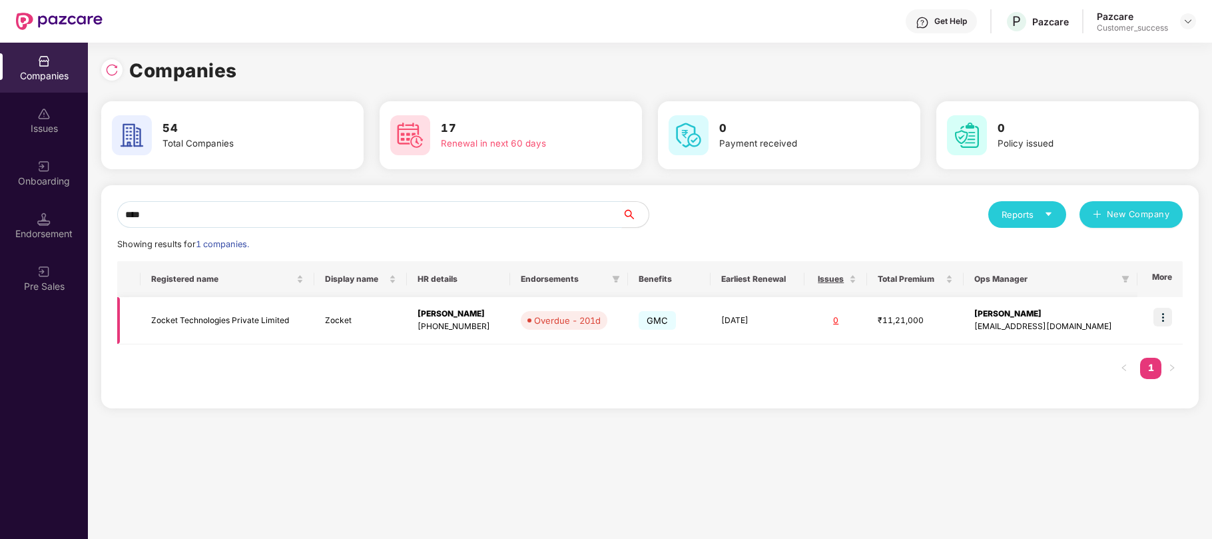
type input "****"
click at [1163, 322] on img at bounding box center [1162, 317] width 19 height 19
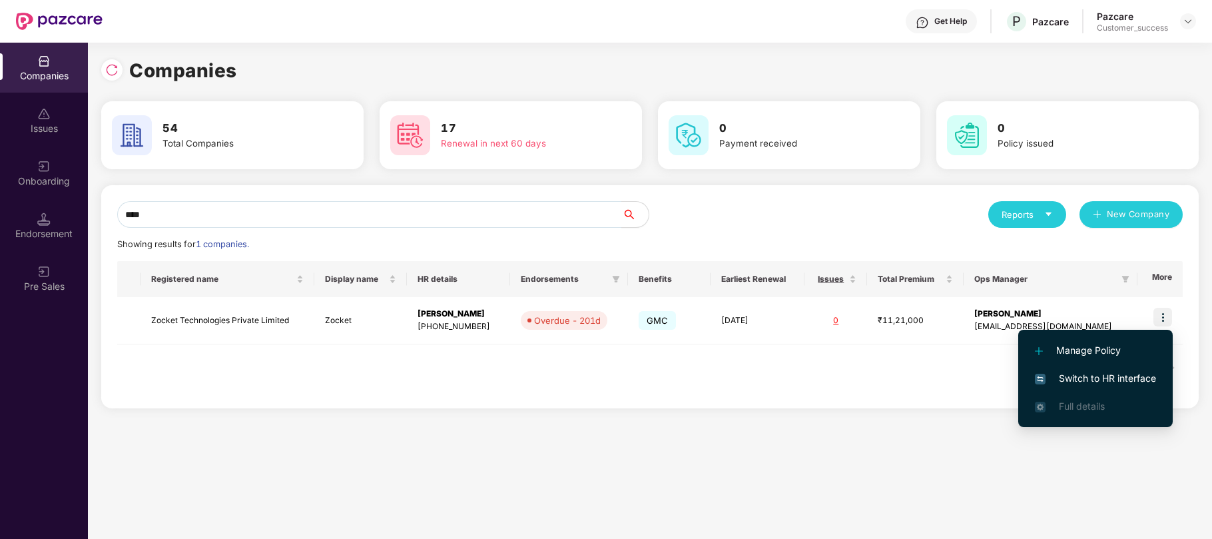
click at [1069, 376] on span "Switch to HR interface" at bounding box center [1095, 378] width 121 height 15
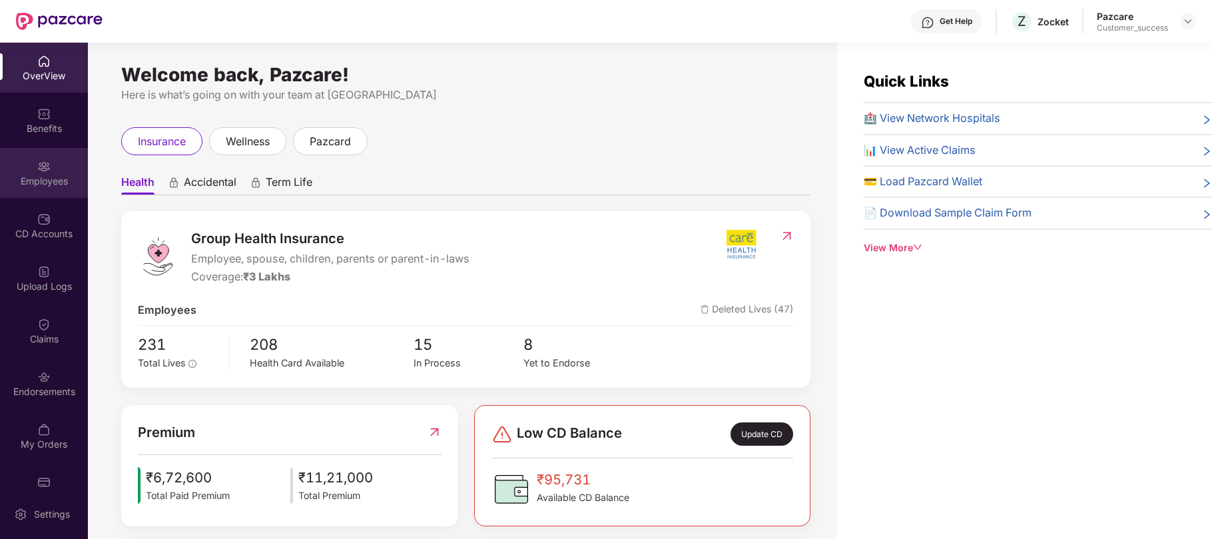
click at [56, 179] on div "Employees" at bounding box center [44, 180] width 88 height 13
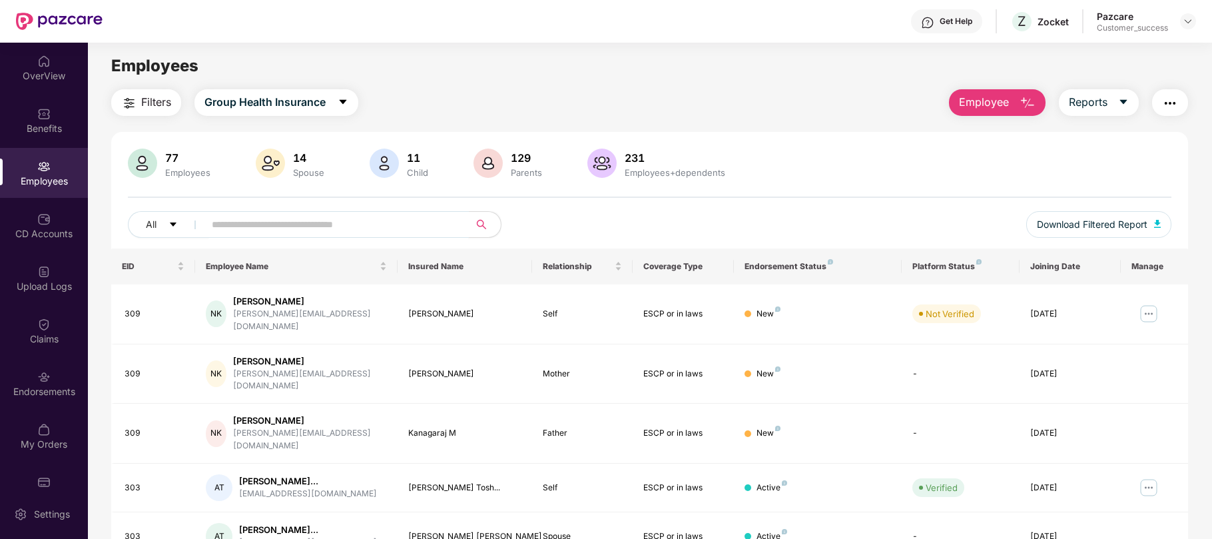
click at [330, 232] on input "text" at bounding box center [331, 224] width 239 height 20
click at [1144, 312] on img at bounding box center [1148, 313] width 21 height 21
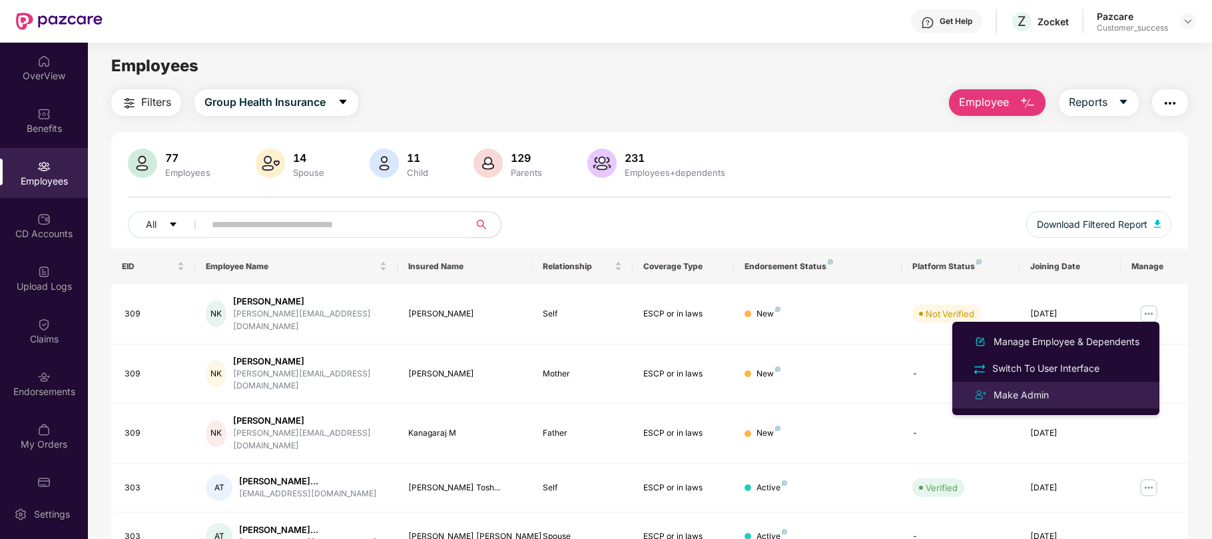
click at [1024, 393] on div "Make Admin" at bounding box center [1021, 395] width 61 height 15
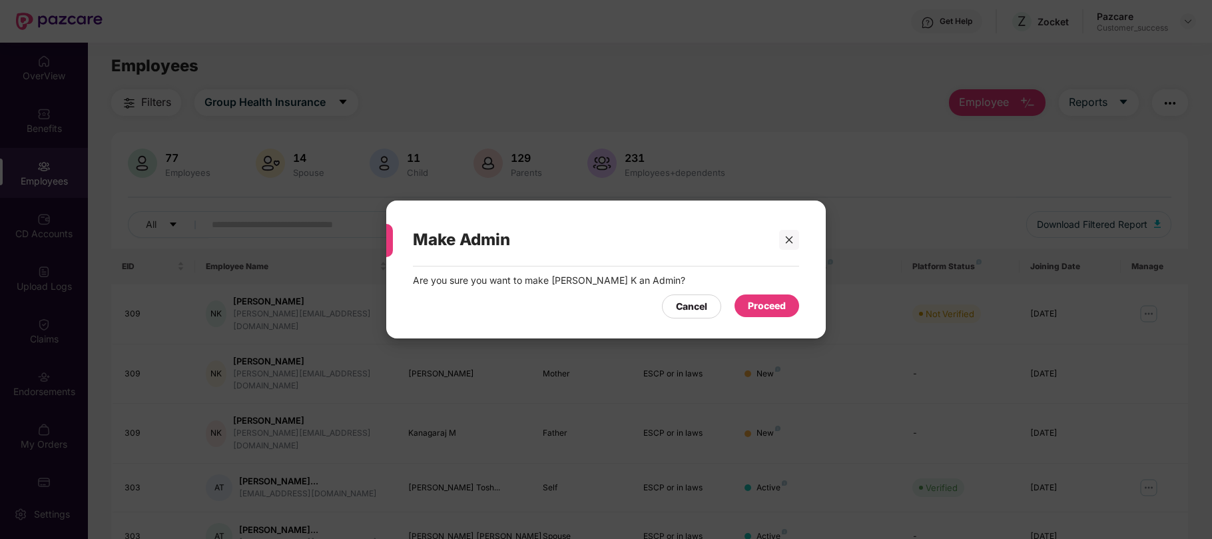
click at [778, 310] on div "Proceed" at bounding box center [767, 305] width 38 height 15
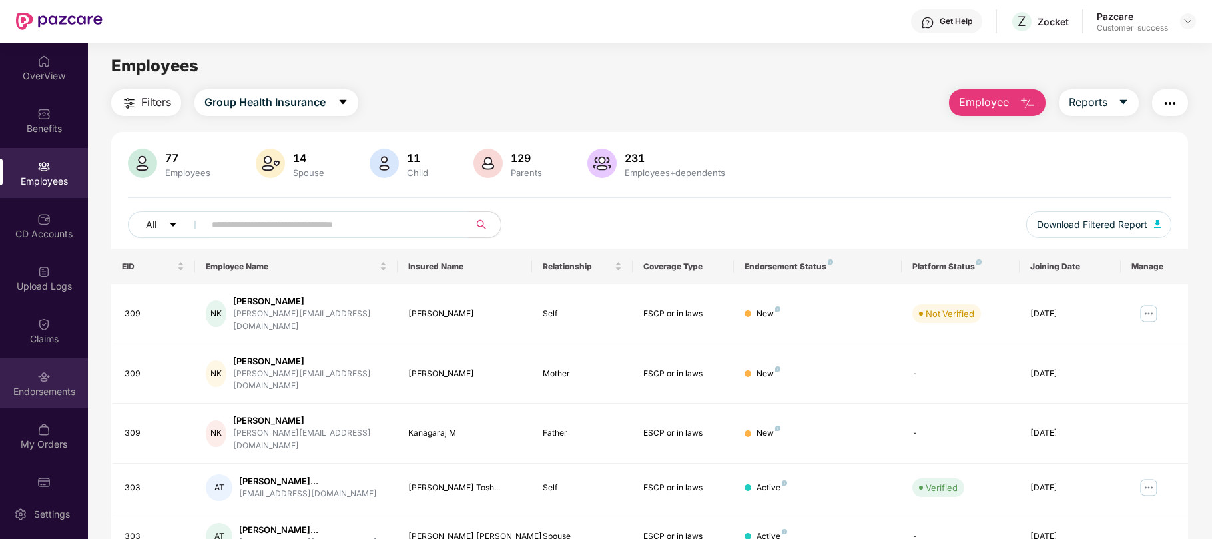
click at [49, 371] on div "Endorsements" at bounding box center [44, 383] width 88 height 50
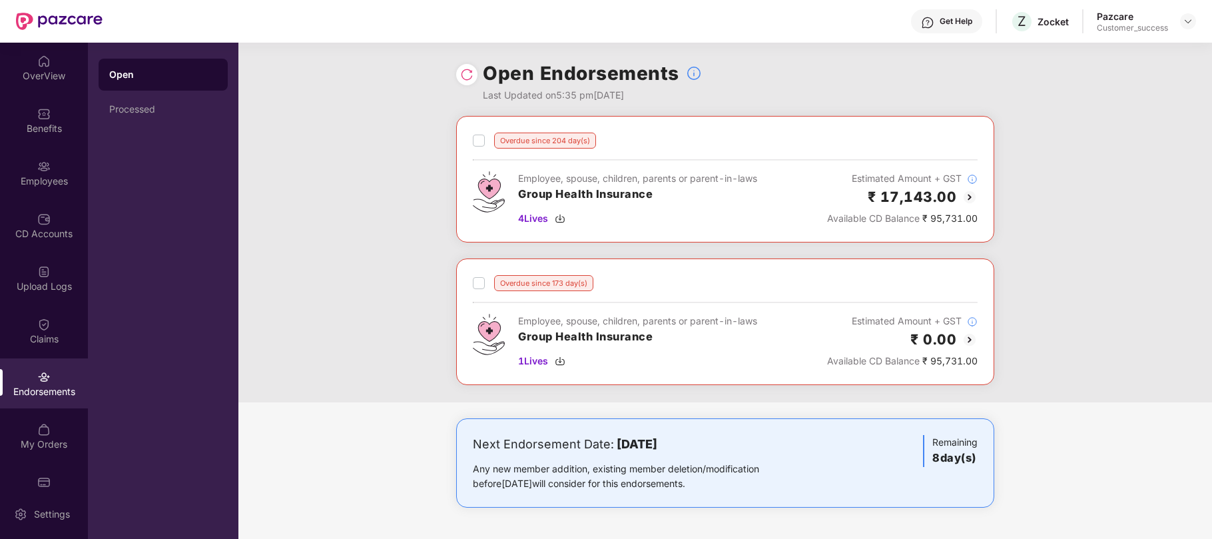
click at [260, 176] on div "Overdue since 204 day(s) Employee, spouse, children, parents or parent-in-laws …" at bounding box center [724, 259] width 973 height 286
drag, startPoint x: 669, startPoint y: 204, endPoint x: 515, endPoint y: 192, distance: 154.2
click at [515, 192] on div "Employee, spouse, children, parents or parent-in-laws Group Health Insurance 4 …" at bounding box center [615, 198] width 284 height 55
click at [971, 198] on img at bounding box center [969, 197] width 16 height 16
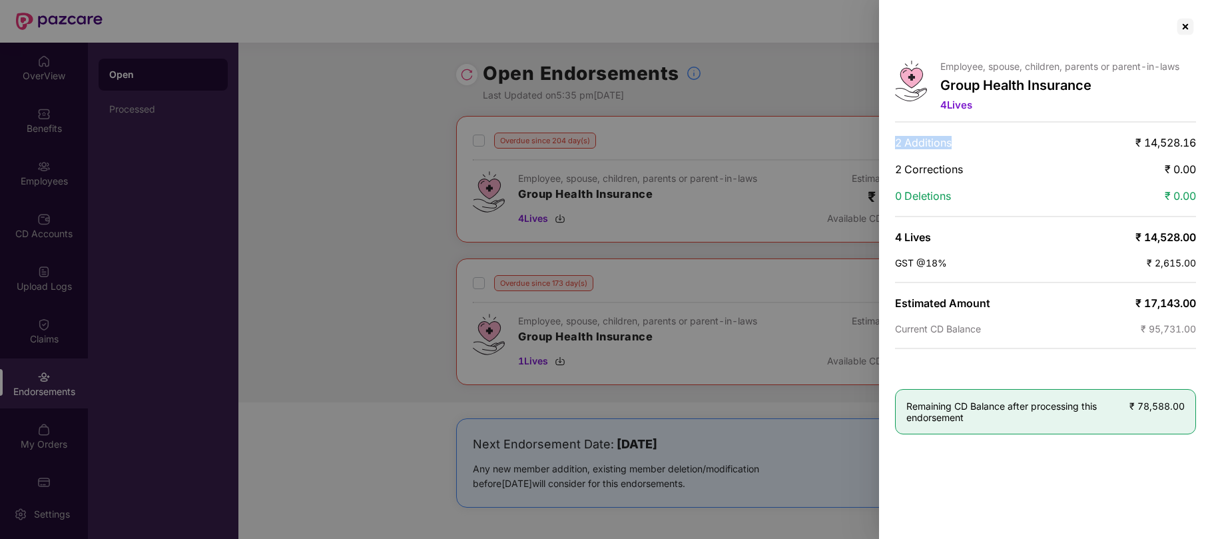
drag, startPoint x: 954, startPoint y: 148, endPoint x: 891, endPoint y: 147, distance: 63.3
click at [891, 147] on div "Employee, spouse, children, parents or parent-in-laws Group Health Insurance 4 …" at bounding box center [1045, 269] width 333 height 539
click at [719, 170] on div at bounding box center [606, 269] width 1212 height 539
click at [1185, 30] on div at bounding box center [1185, 26] width 21 height 21
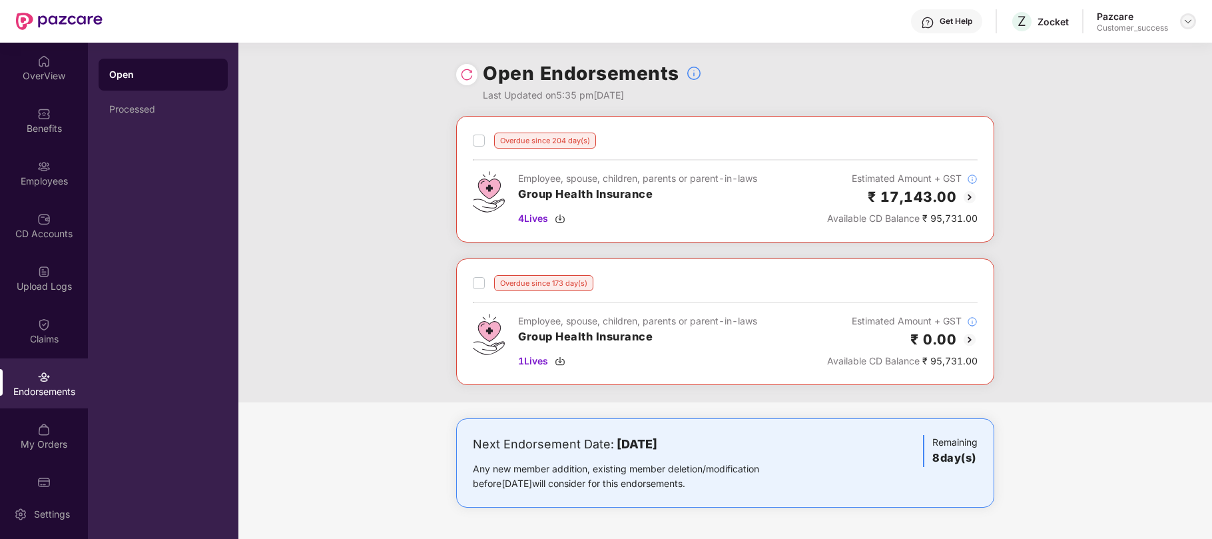
click at [1189, 21] on img at bounding box center [1188, 21] width 11 height 11
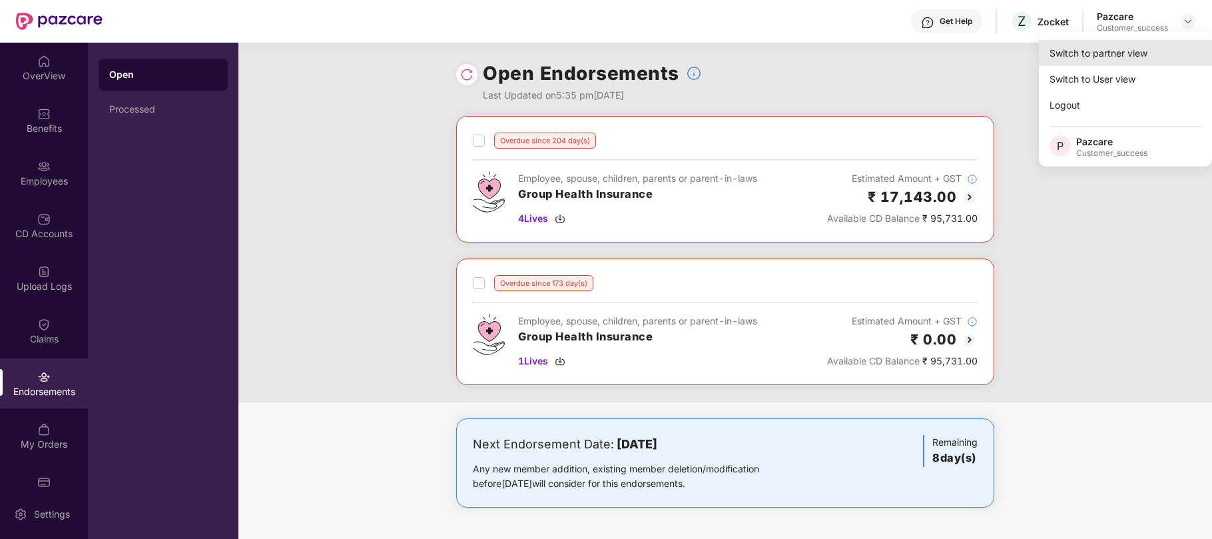
click at [1101, 51] on div "Switch to partner view" at bounding box center [1125, 53] width 173 height 26
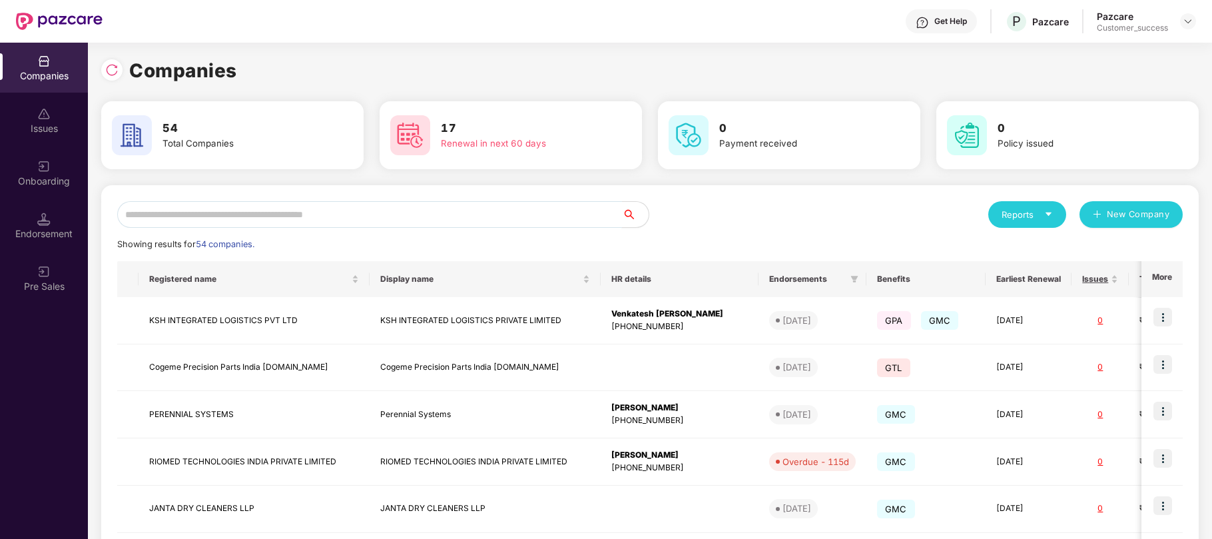
click at [374, 214] on input "text" at bounding box center [369, 214] width 505 height 27
